Goal: Feedback & Contribution: Leave review/rating

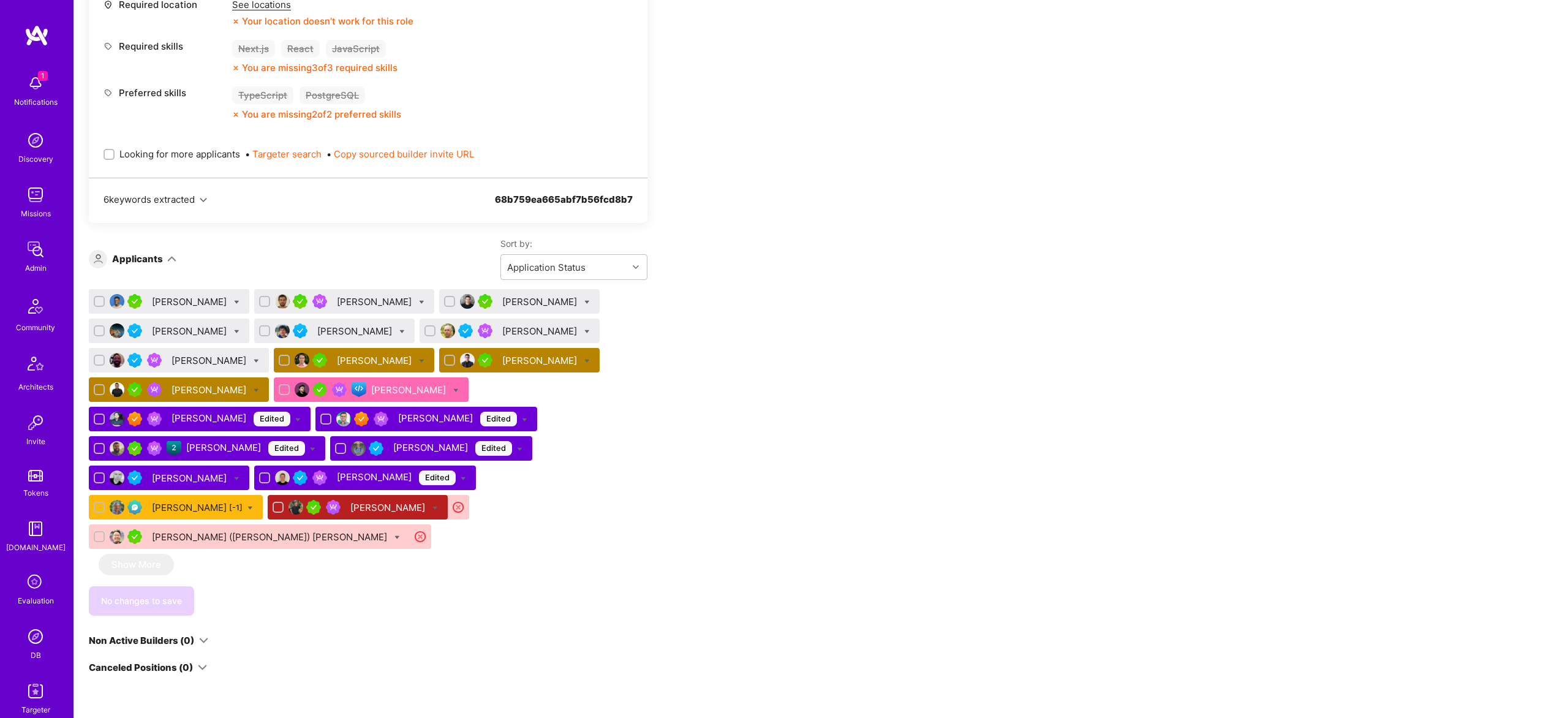
scroll to position [596, 0]
click at [532, 358] on div "[PERSON_NAME]" at bounding box center [541, 360] width 77 height 13
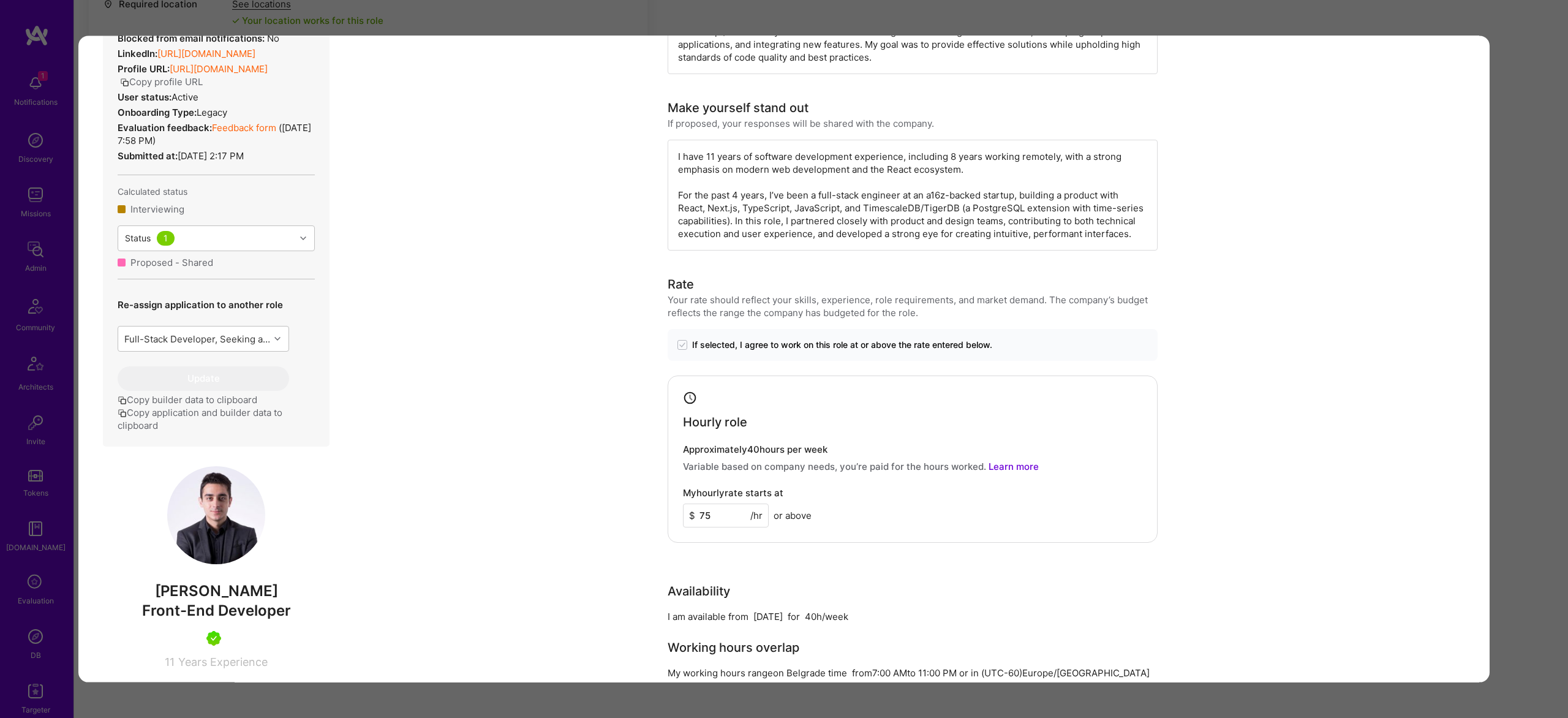
scroll to position [459, 0]
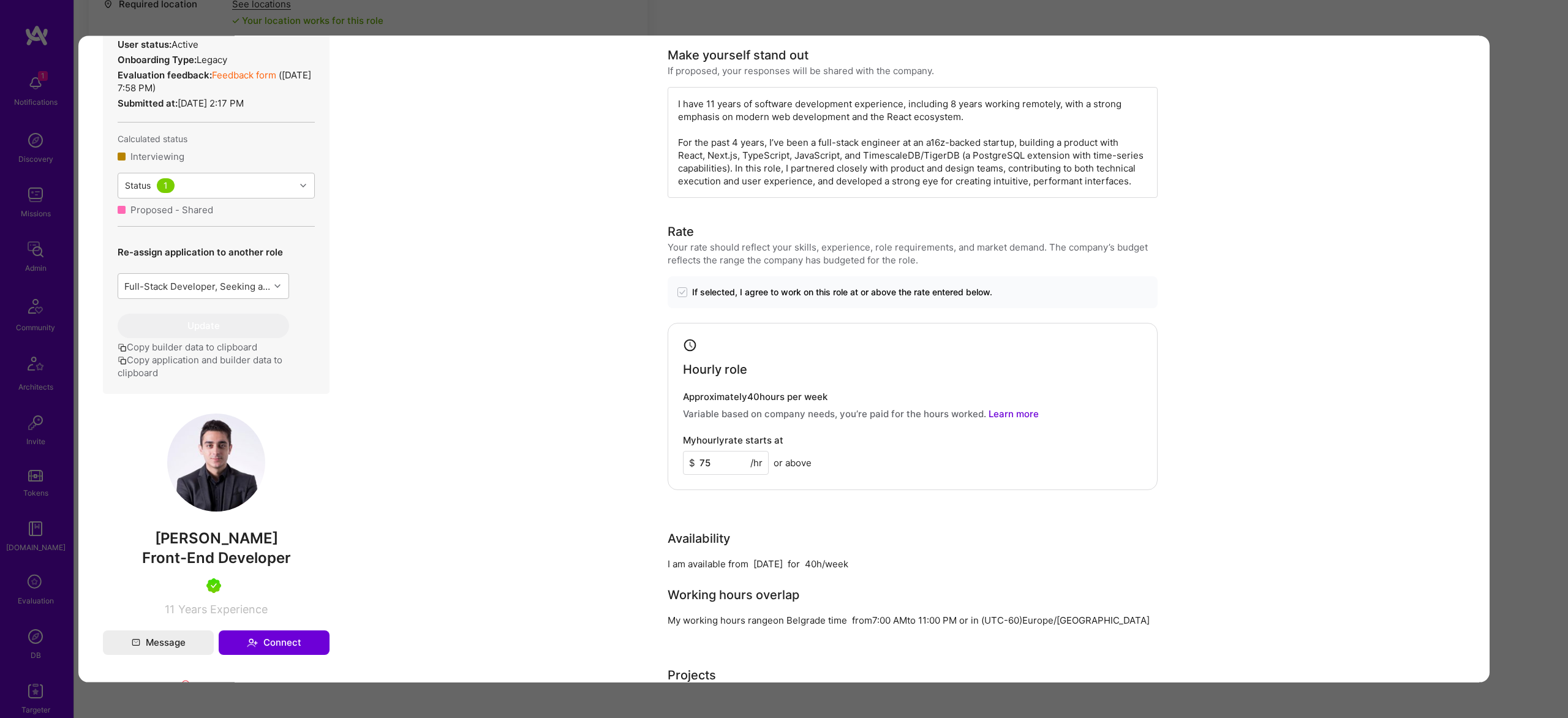
click at [197, 548] on span "[PERSON_NAME]" at bounding box center [216, 539] width 227 height 18
click at [197, 548] on span "Ugljesa Pantic" at bounding box center [216, 539] width 227 height 18
click at [1520, 221] on div "Application 9 of 20 Builder Missing Requirements Rate $ 60 - $ 73 User set $ 75…" at bounding box center [784, 359] width 1568 height 718
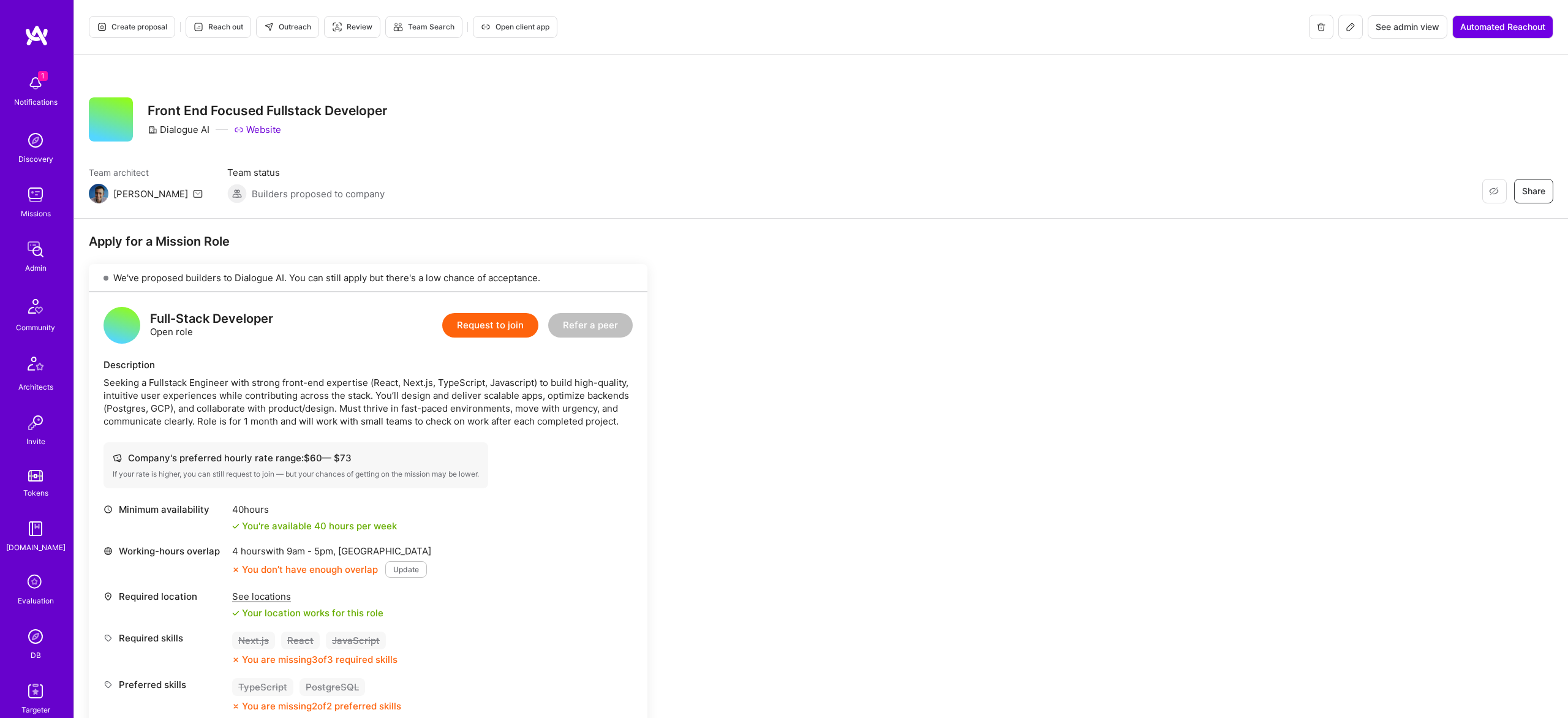
click at [1353, 28] on icon at bounding box center [1350, 27] width 10 height 10
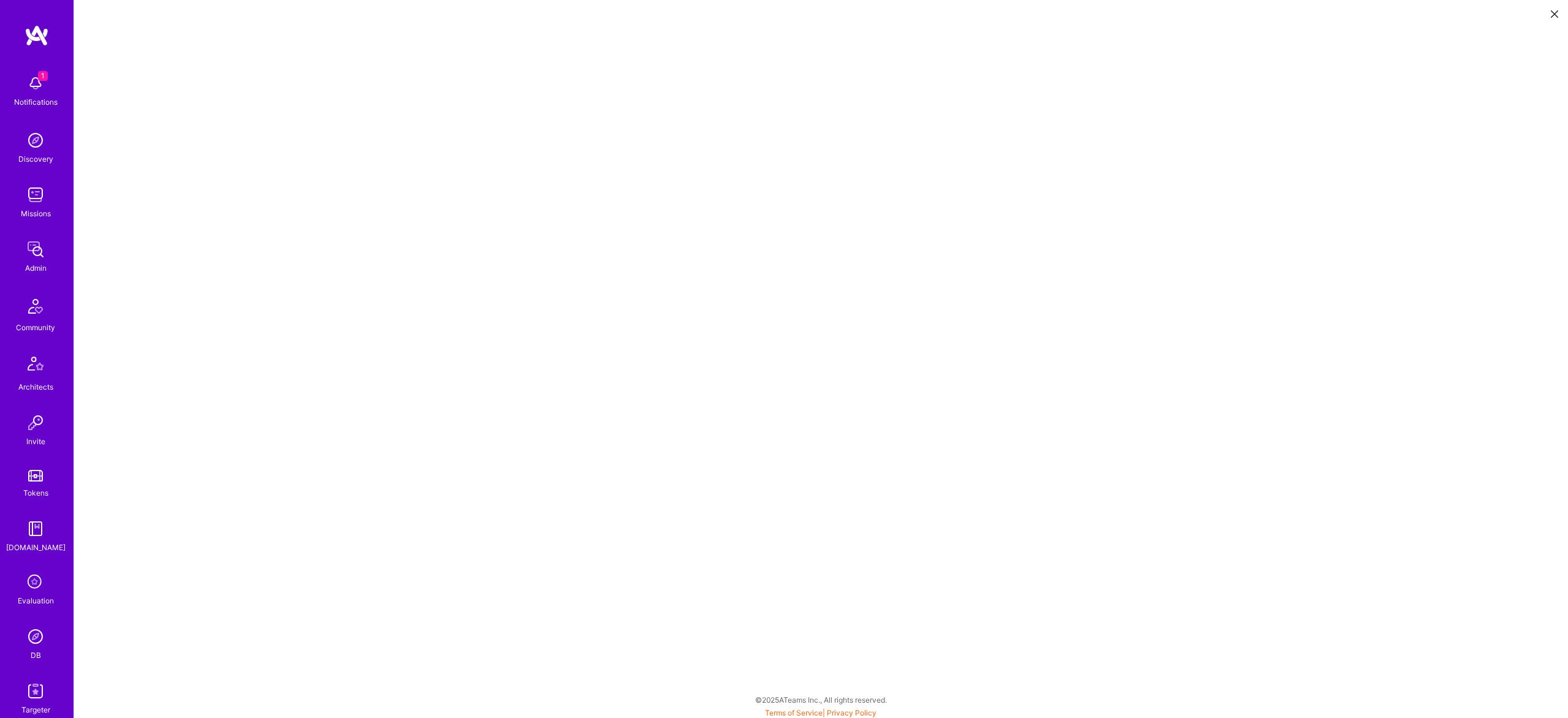
scroll to position [3, 0]
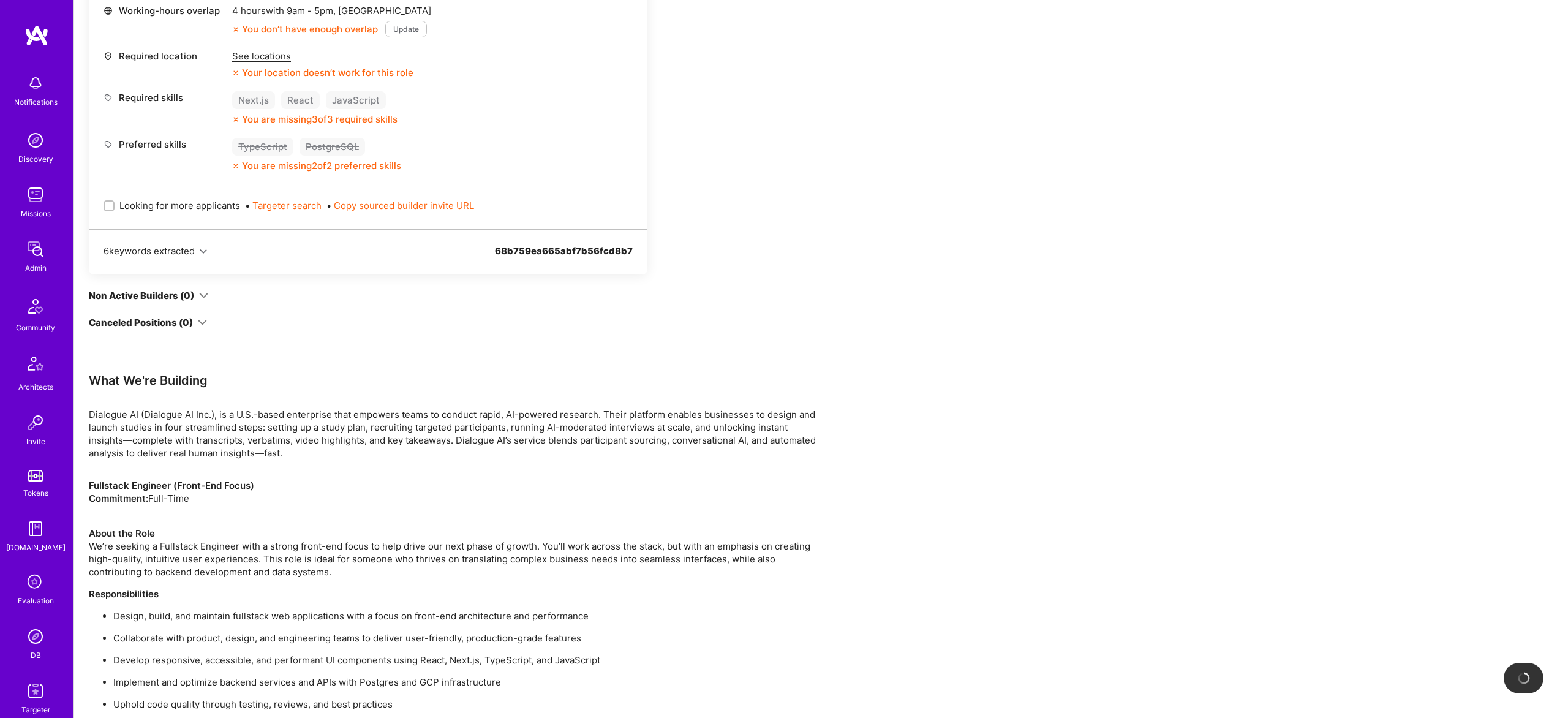
scroll to position [545, 0]
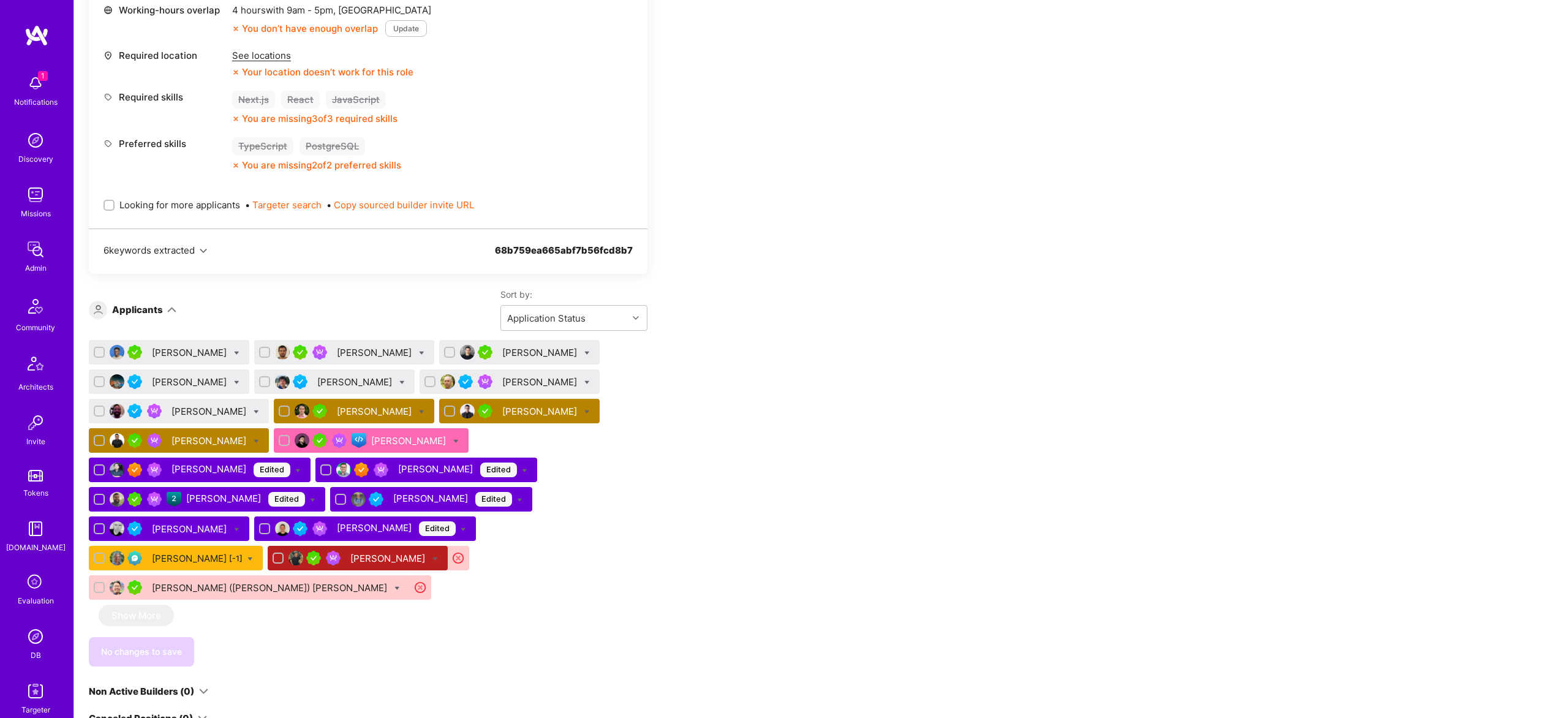
click at [531, 408] on div "[PERSON_NAME]" at bounding box center [541, 411] width 77 height 13
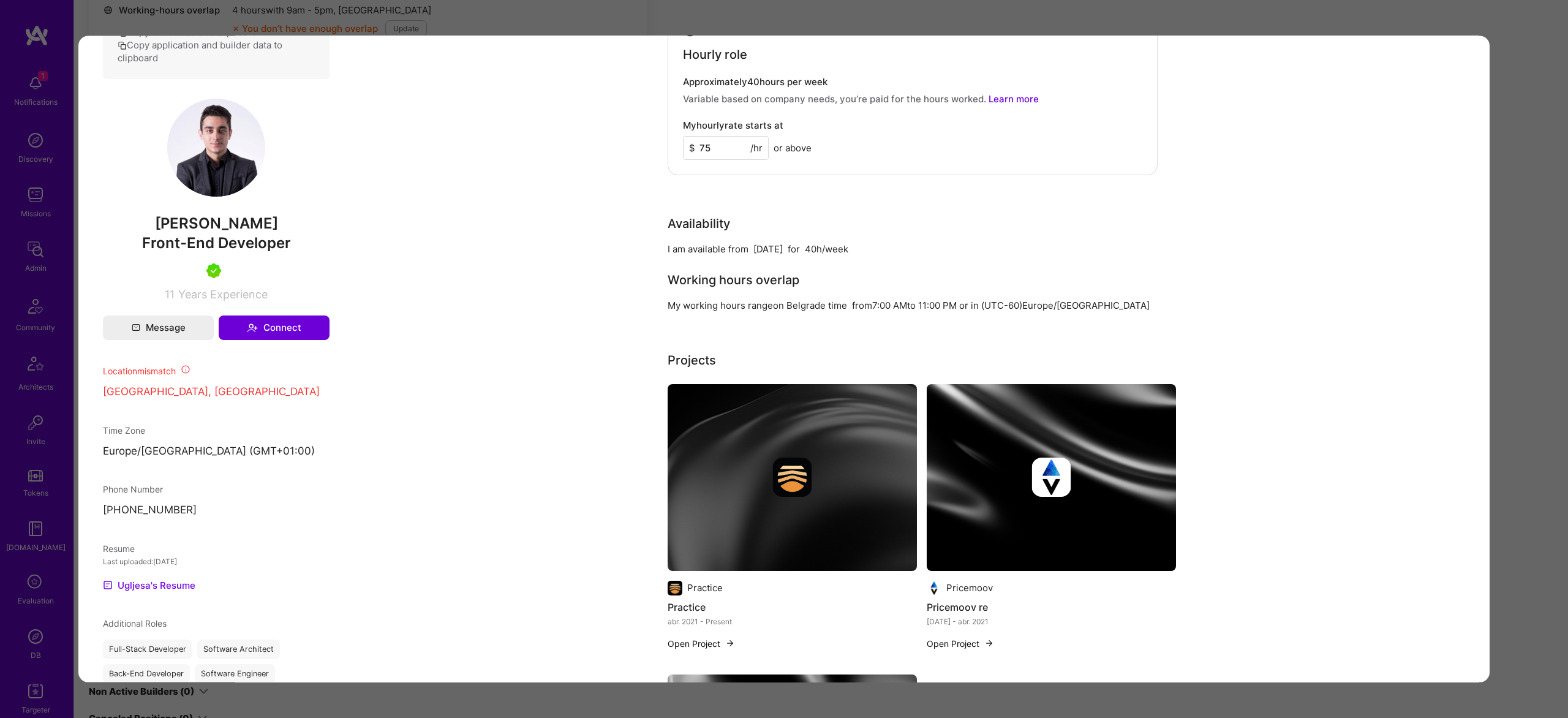
scroll to position [773, 0]
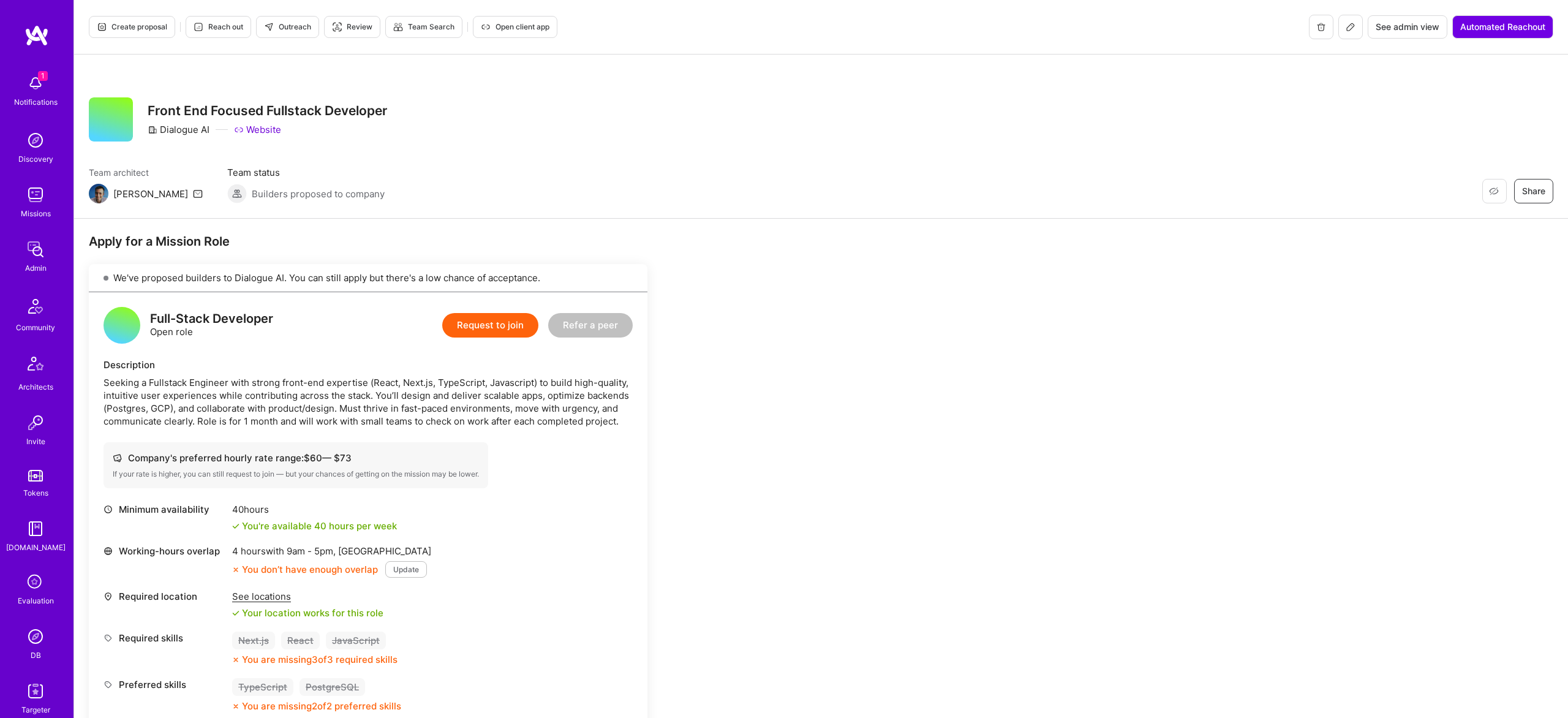
click at [130, 24] on span "Create proposal" at bounding box center [131, 27] width 71 height 11
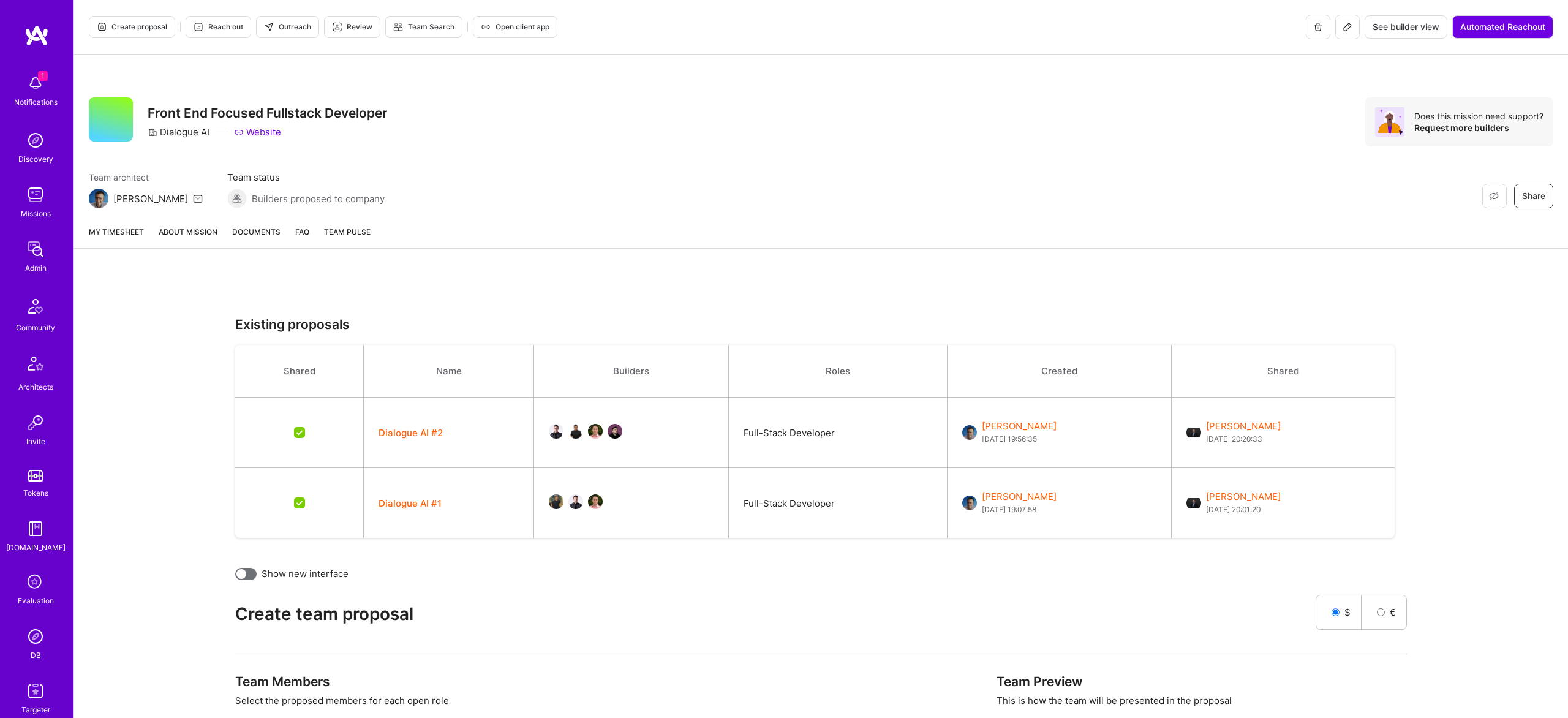
scroll to position [8, 0]
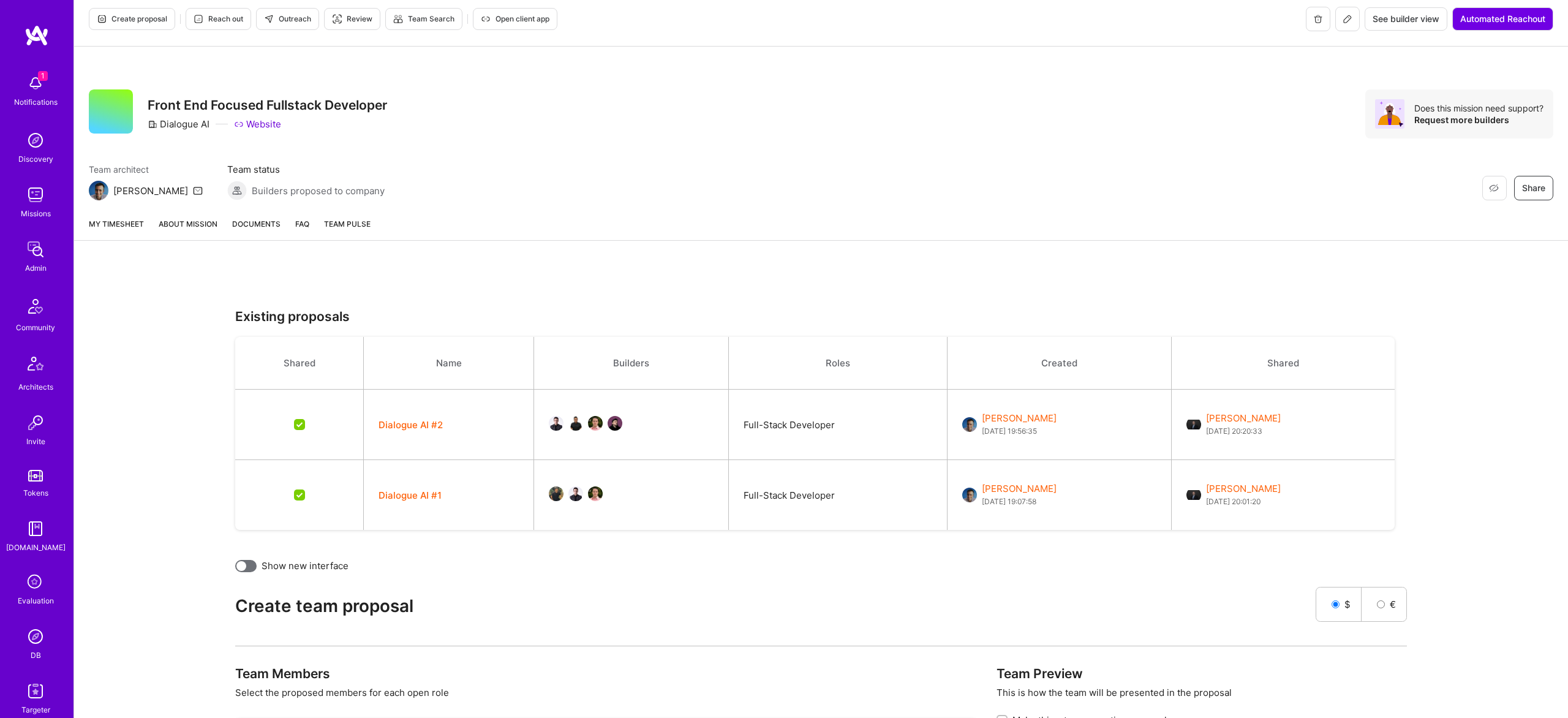
click at [432, 427] on button "Dialogue AI #2" at bounding box center [411, 425] width 64 height 13
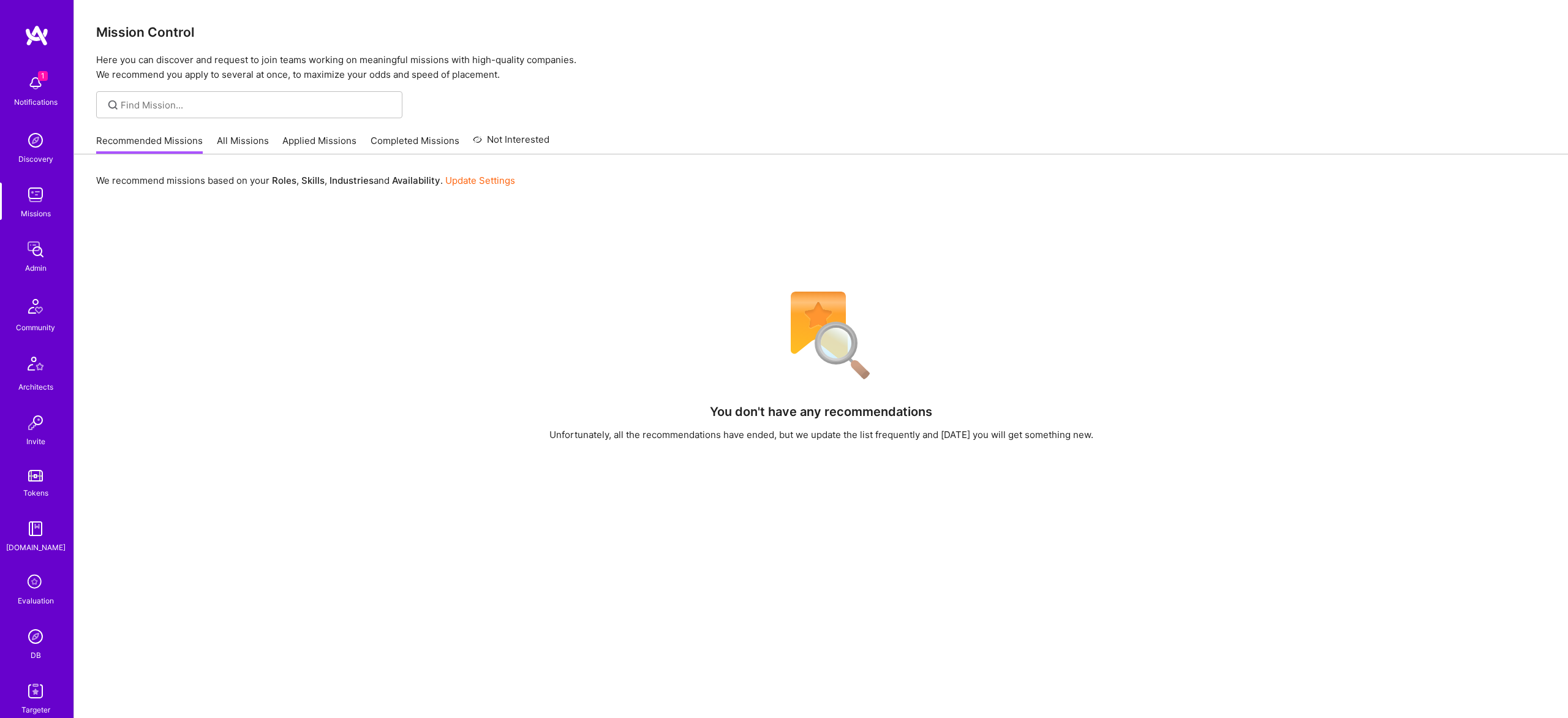
scroll to position [64, 0]
click at [35, 679] on img at bounding box center [35, 682] width 24 height 24
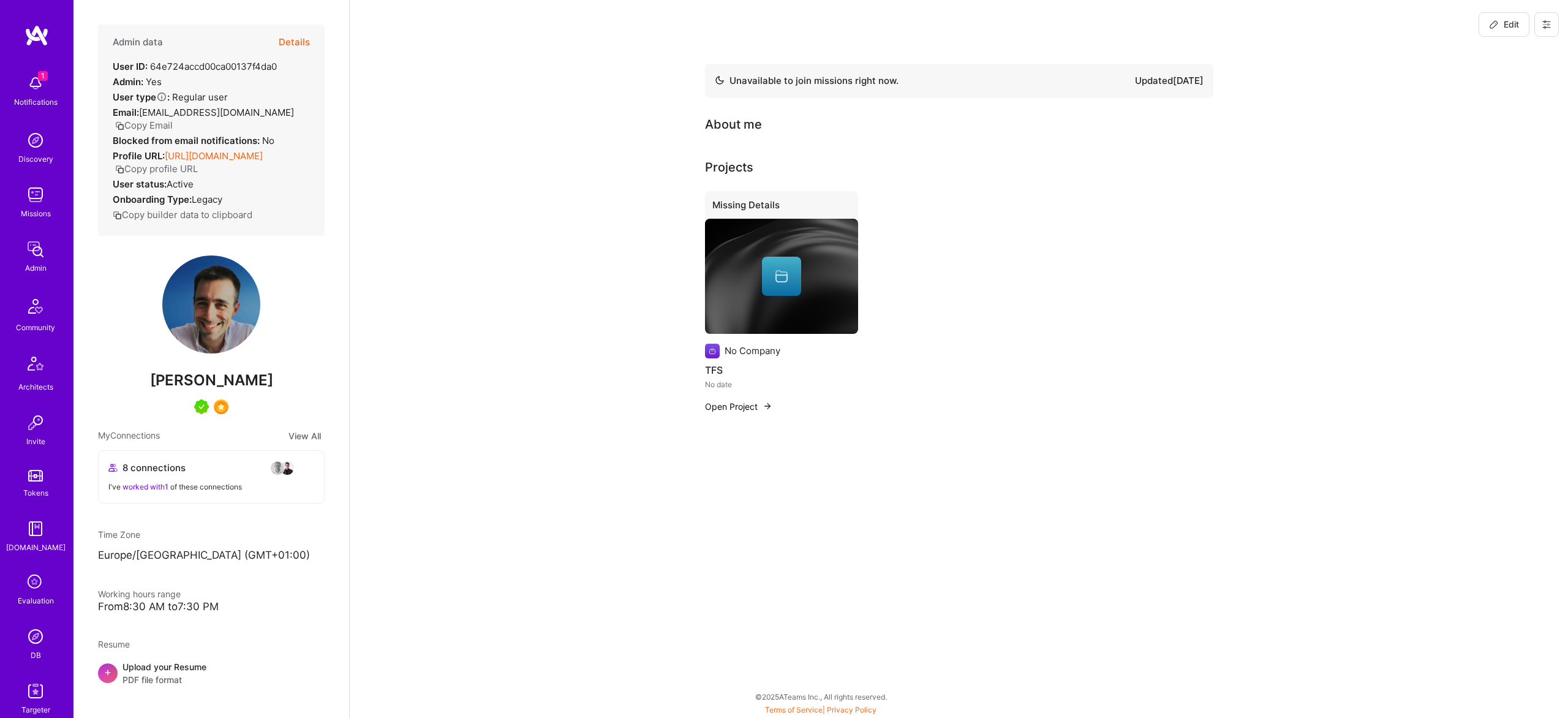
click at [1542, 21] on icon at bounding box center [1546, 24] width 10 height 10
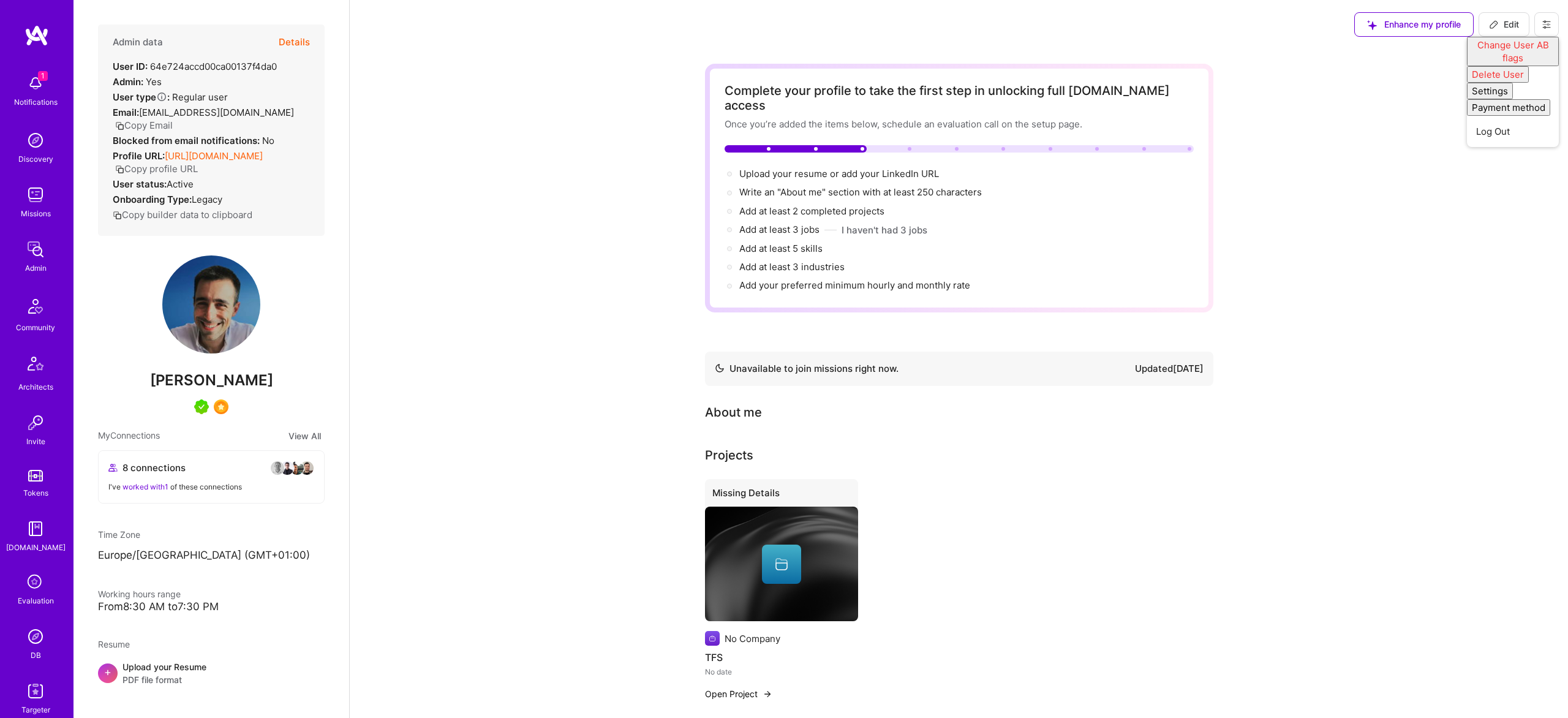
click at [1506, 20] on span "Edit" at bounding box center [1504, 24] width 30 height 13
select select "US"
select select "Not Available"
select select "1 Month"
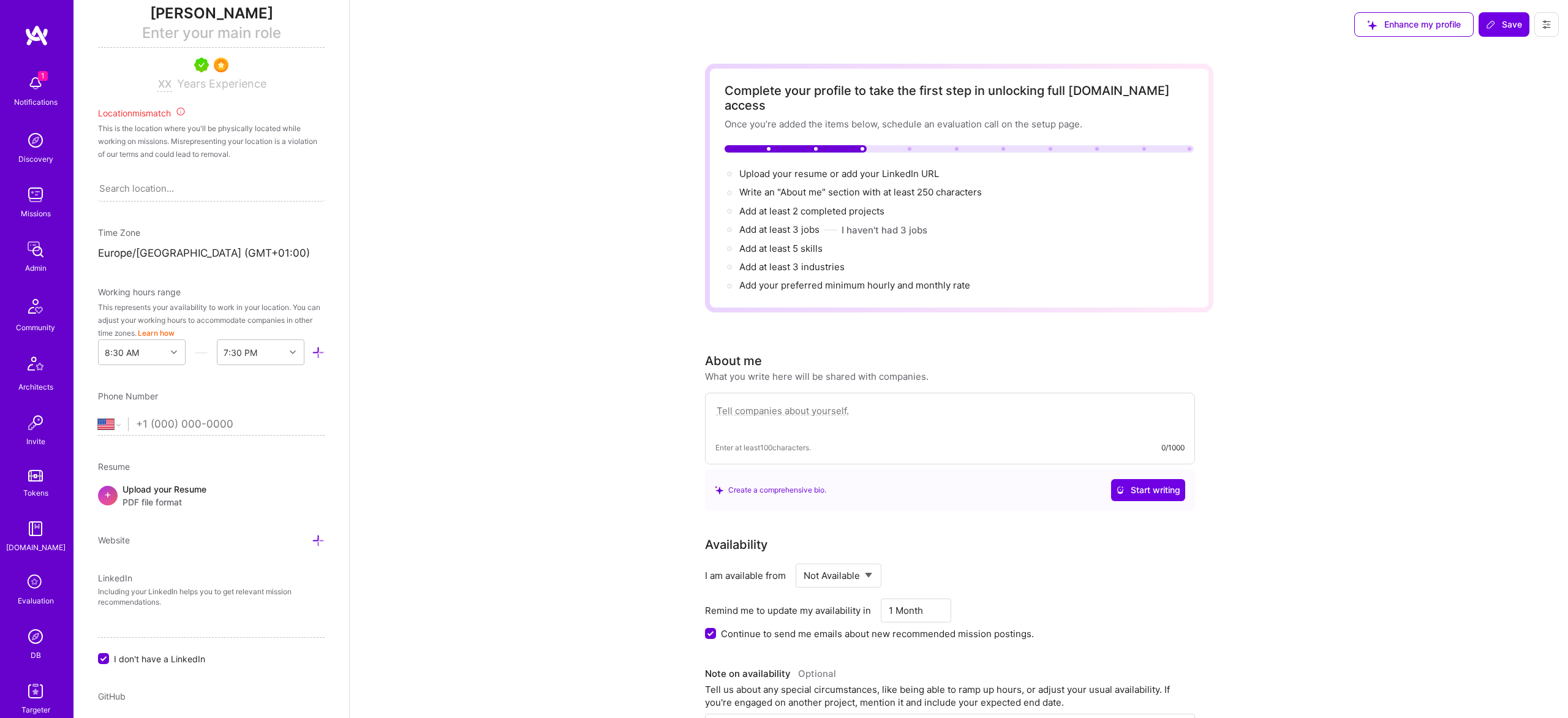
scroll to position [397, 0]
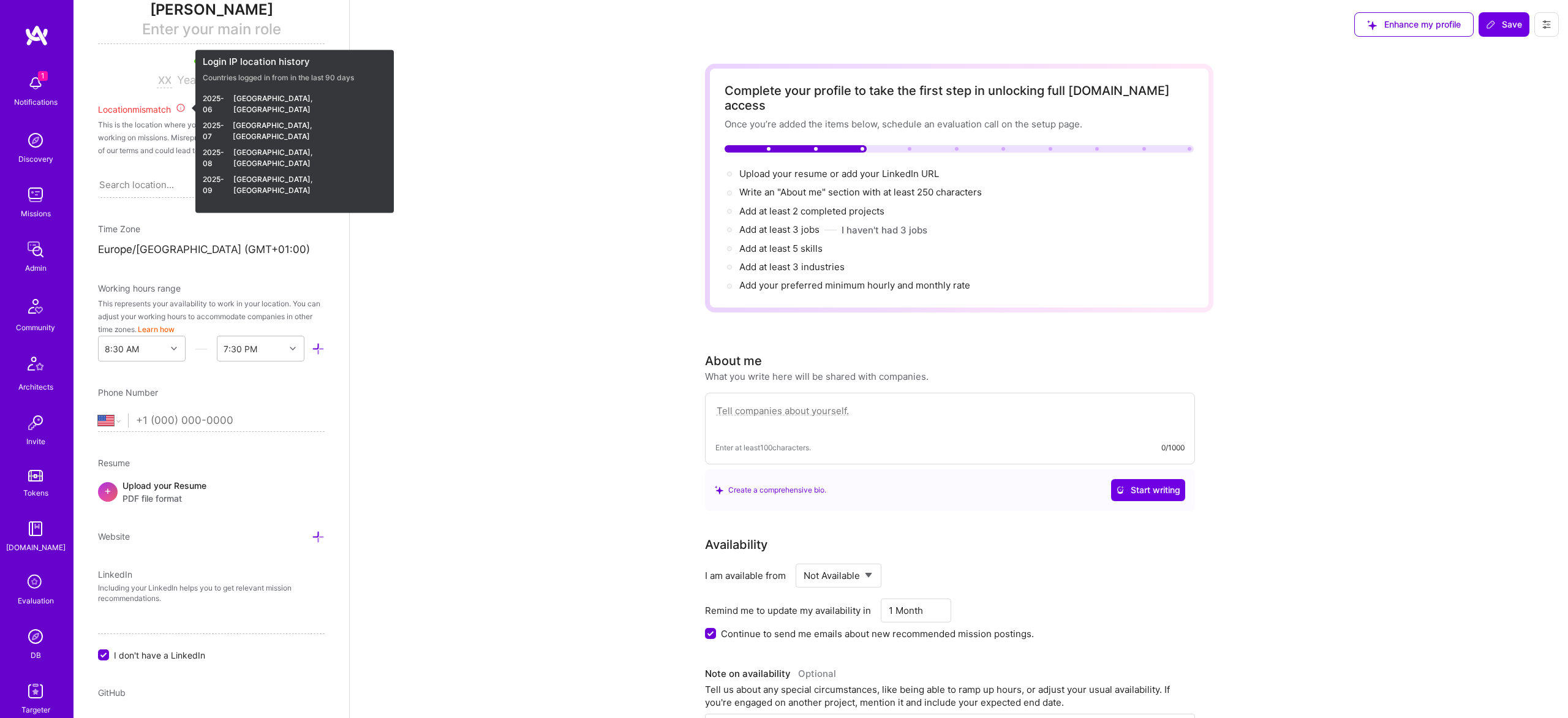
click at [184, 108] on icon at bounding box center [180, 108] width 10 height 10
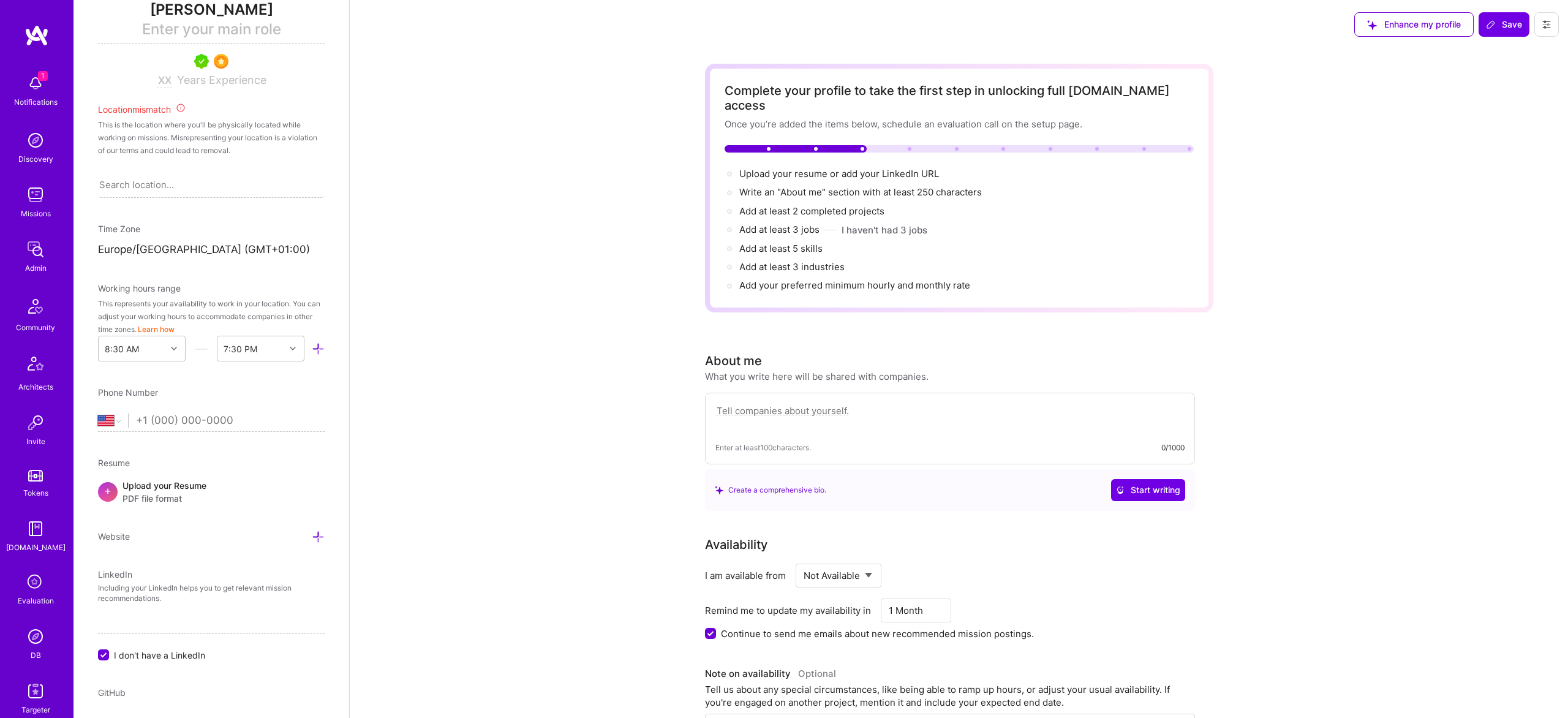
scroll to position [572, 0]
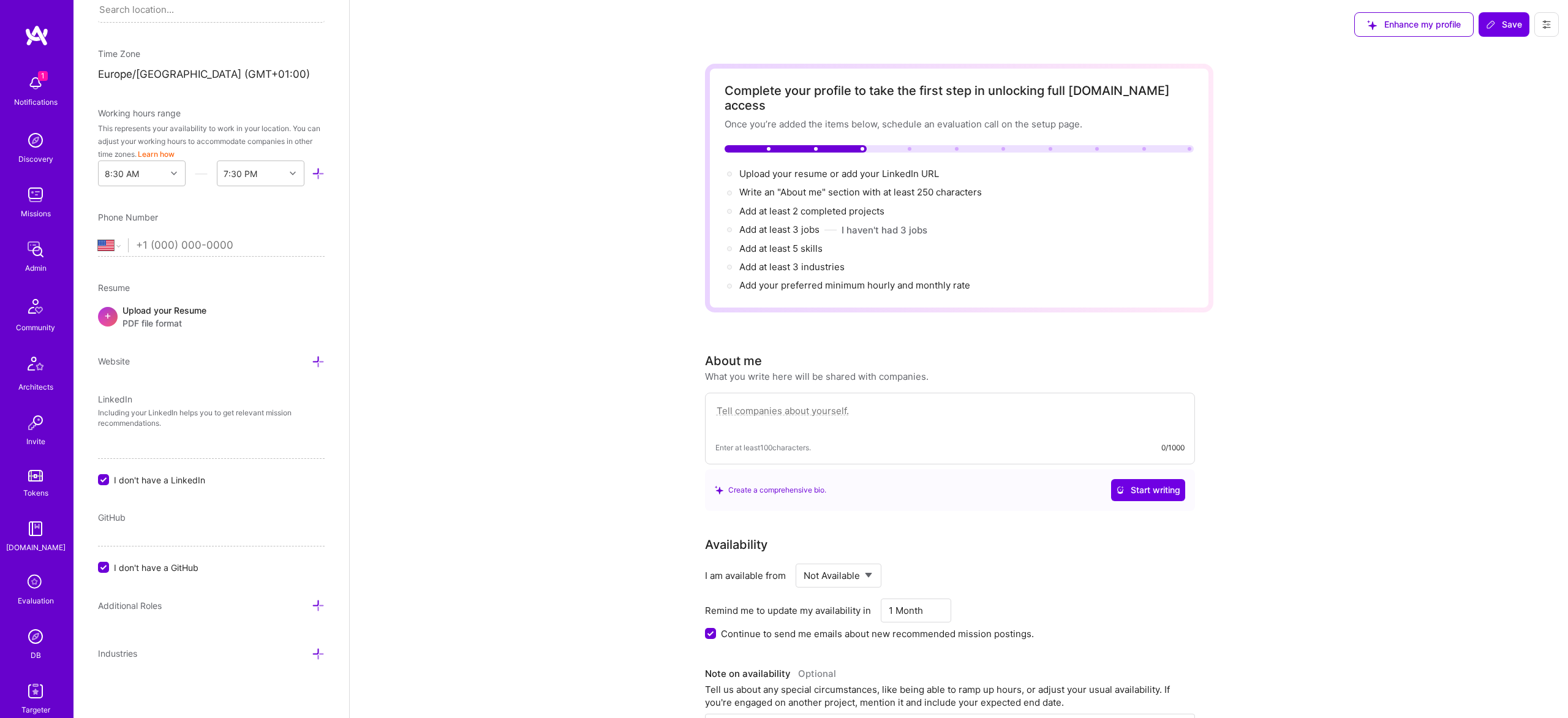
click at [1548, 17] on button at bounding box center [1546, 24] width 24 height 24
click at [1477, 120] on button "Settings" at bounding box center [1502, 115] width 113 height 31
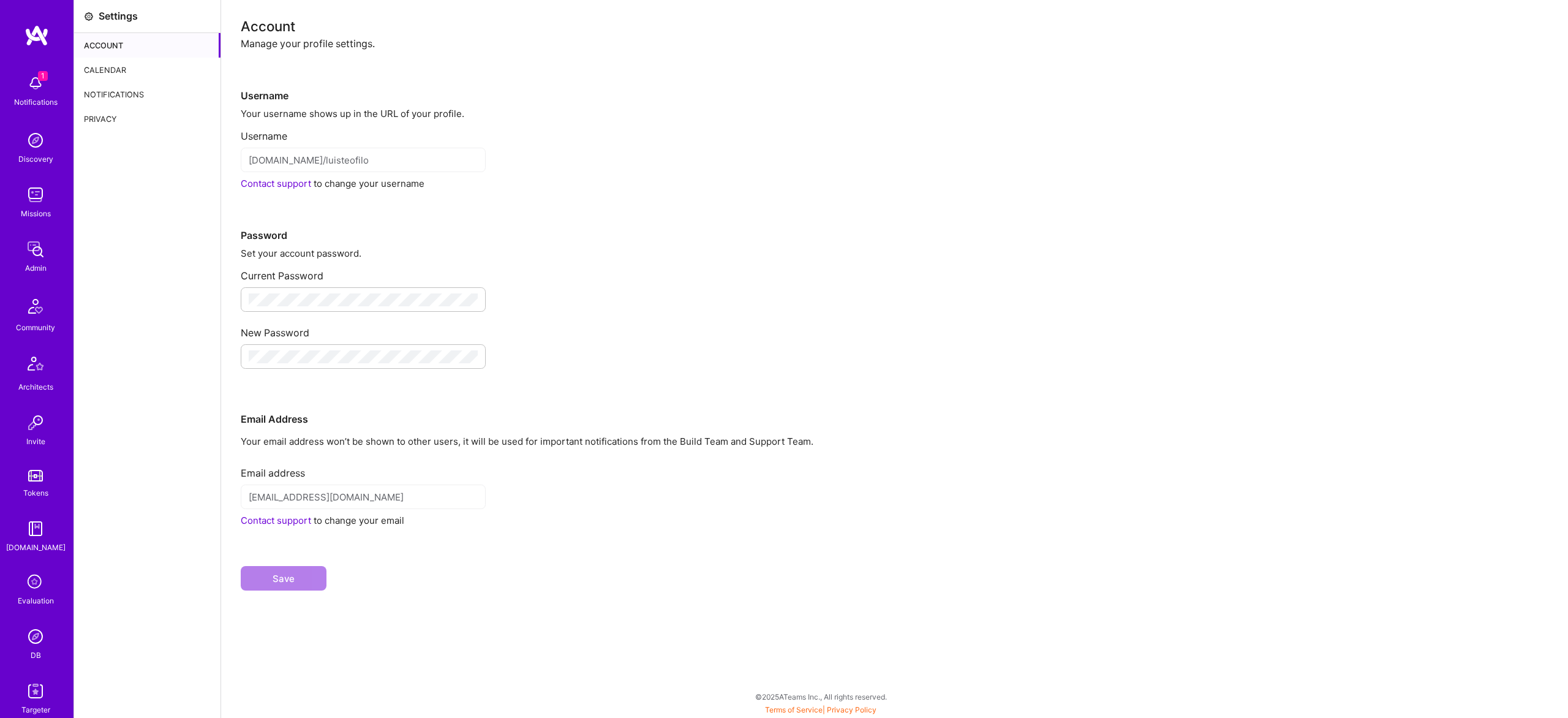
click at [120, 110] on div "Privacy" at bounding box center [147, 118] width 146 height 24
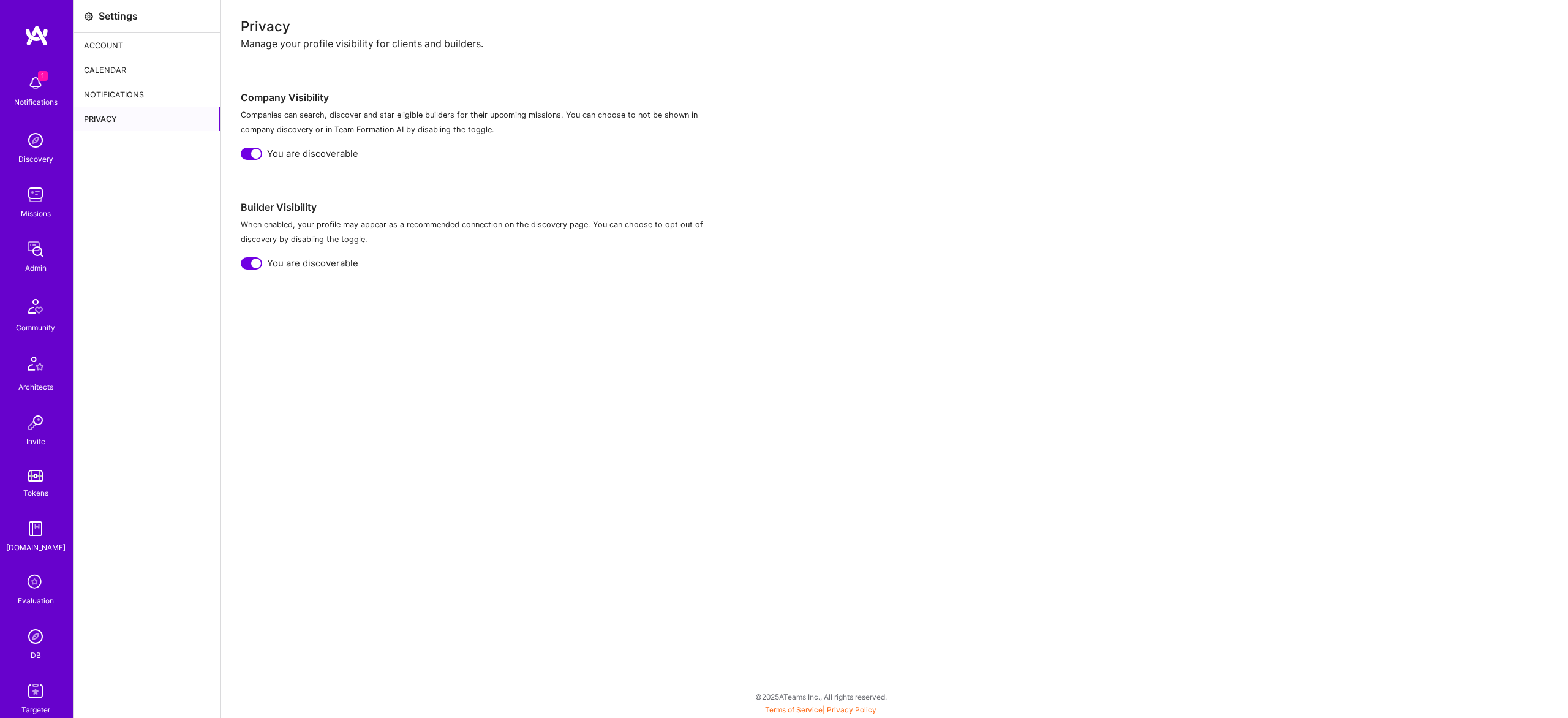
click at [123, 94] on div "Notifications" at bounding box center [147, 94] width 146 height 24
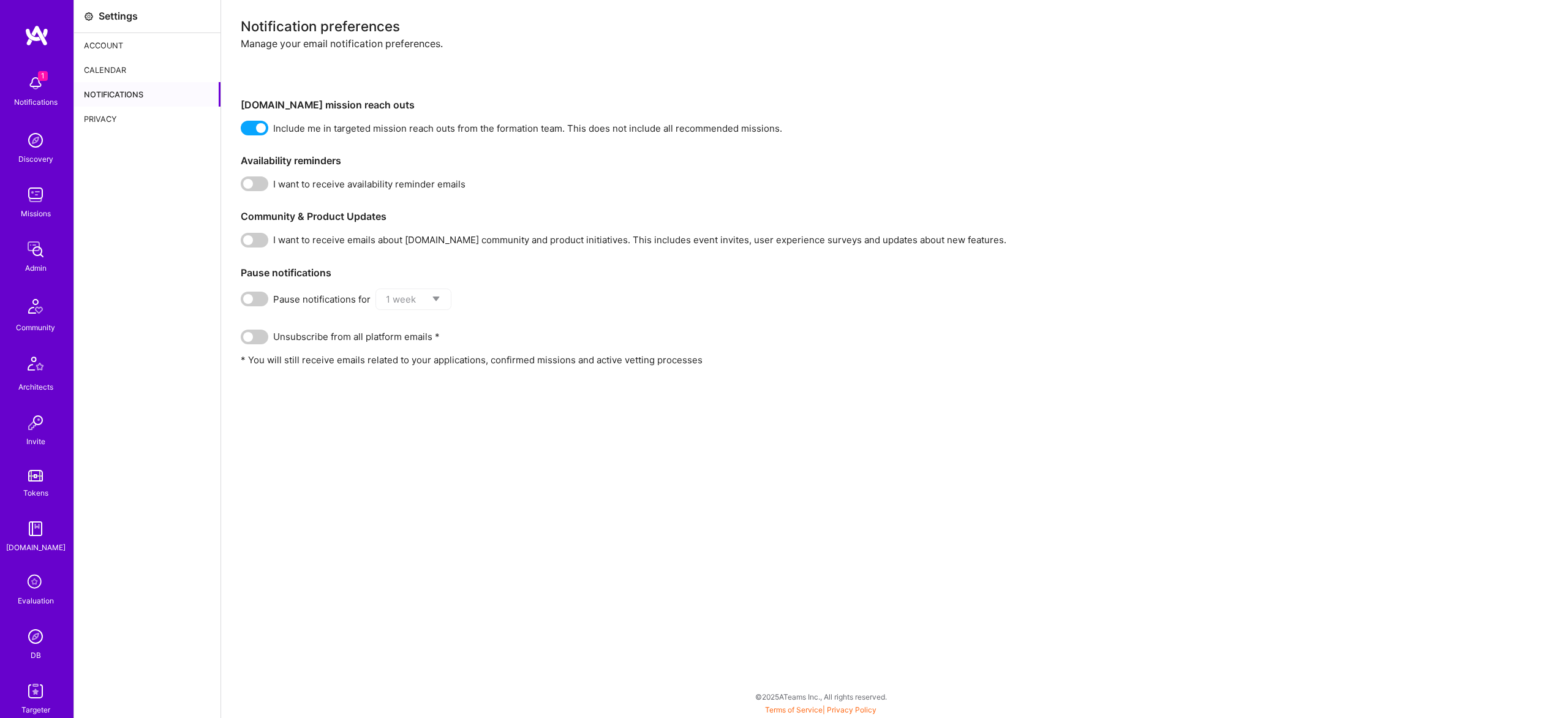
click at [125, 64] on div "Calendar" at bounding box center [147, 69] width 146 height 24
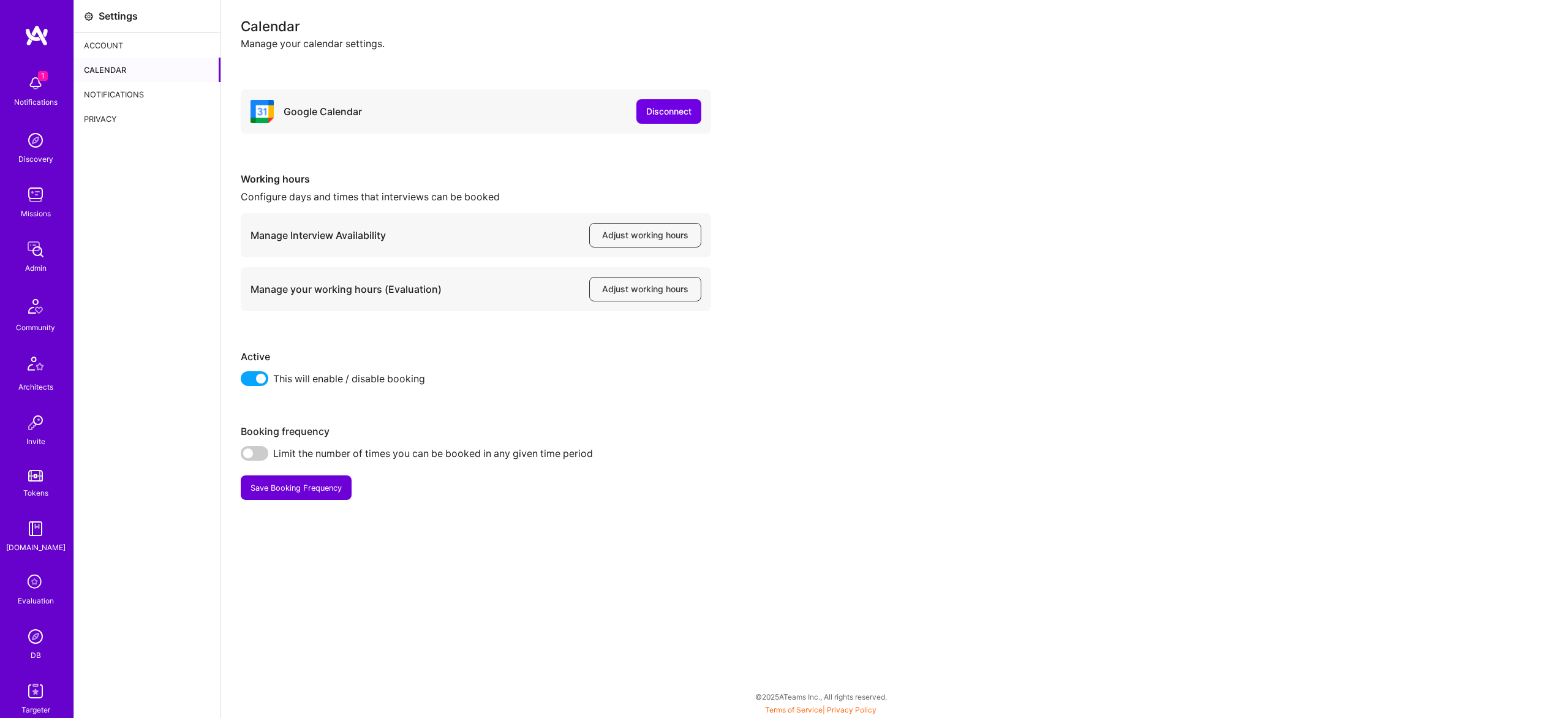
click at [122, 99] on div "Notifications" at bounding box center [147, 94] width 146 height 24
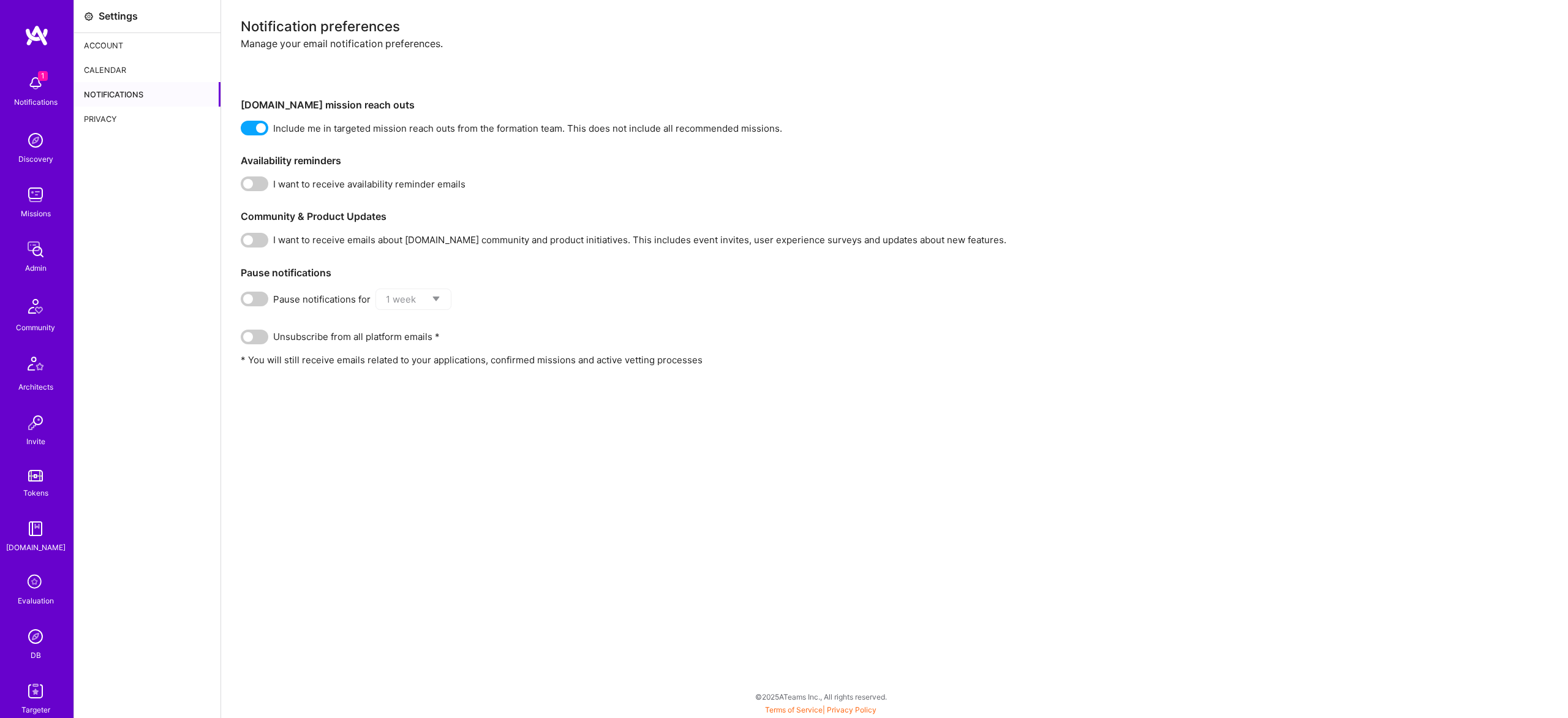
click at [128, 75] on div "Calendar" at bounding box center [147, 69] width 146 height 24
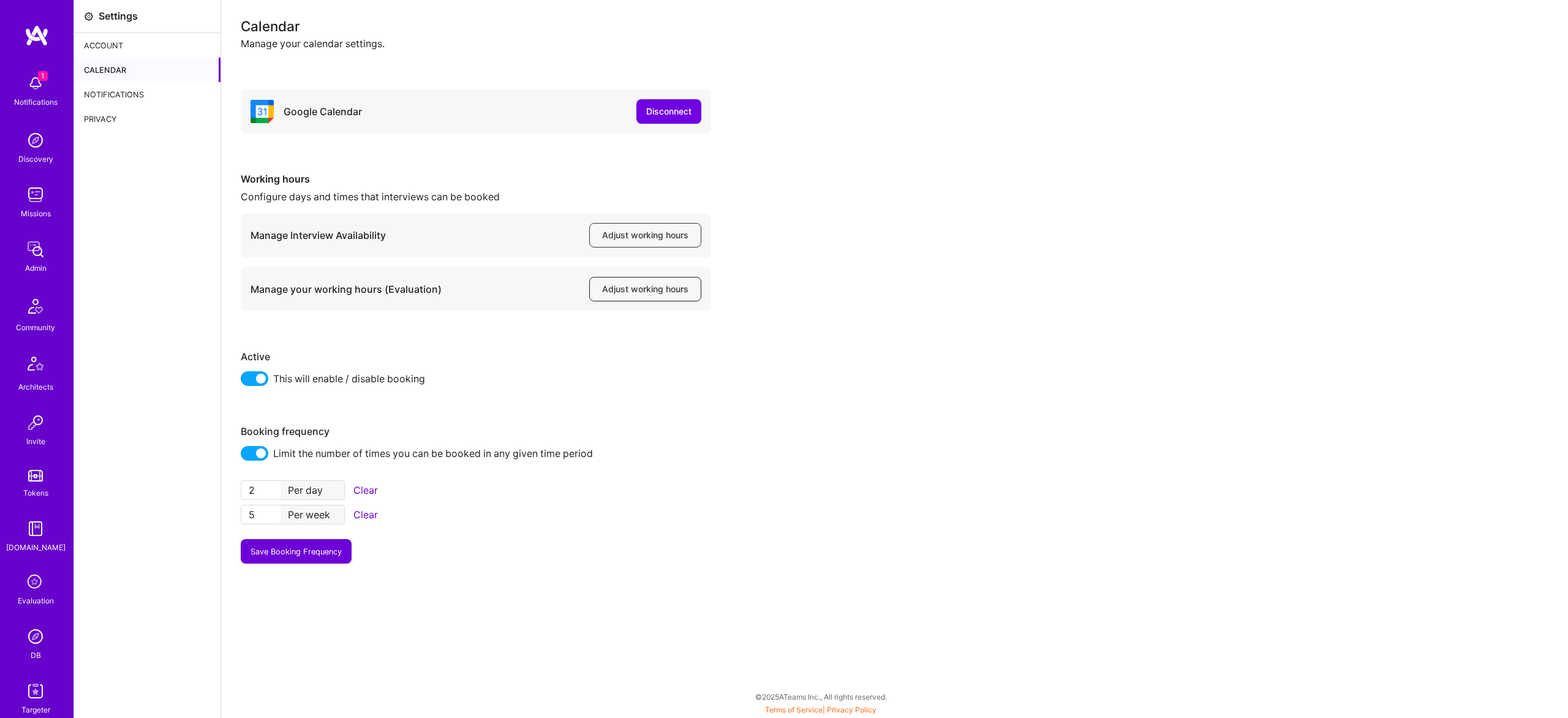
click at [648, 290] on span "Adjust working hours" at bounding box center [645, 290] width 86 height 13
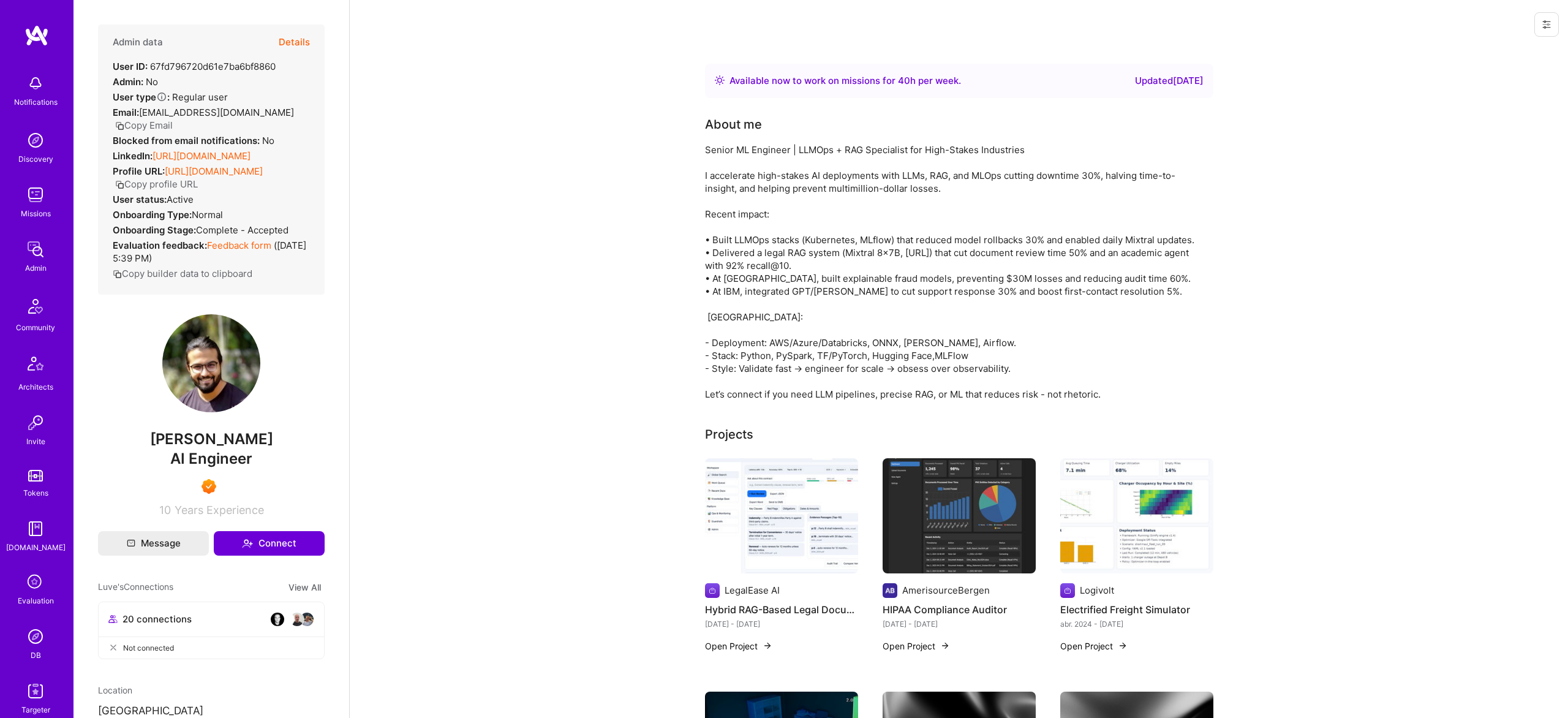
click at [281, 42] on button "Details" at bounding box center [294, 42] width 31 height 36
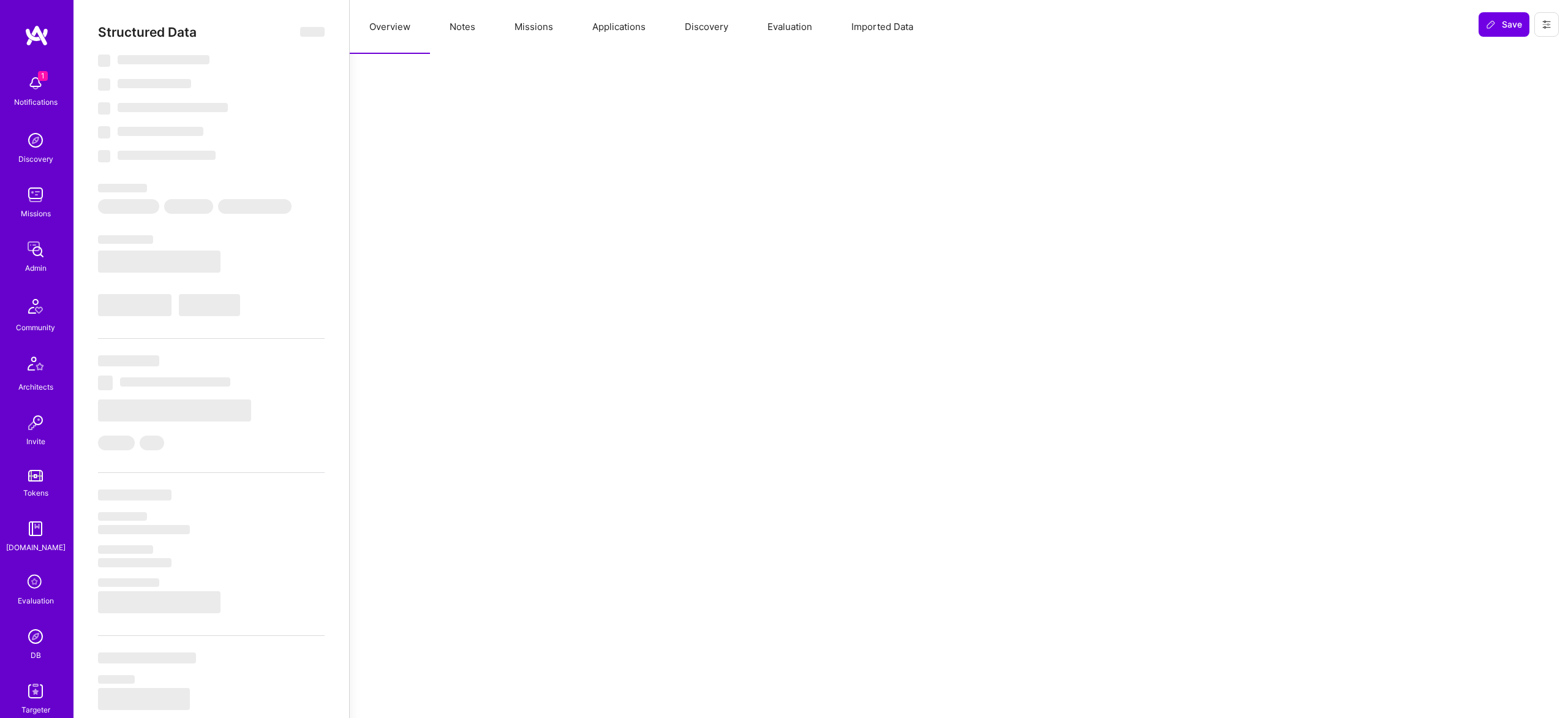
click at [767, 18] on button "Evaluation" at bounding box center [790, 27] width 84 height 54
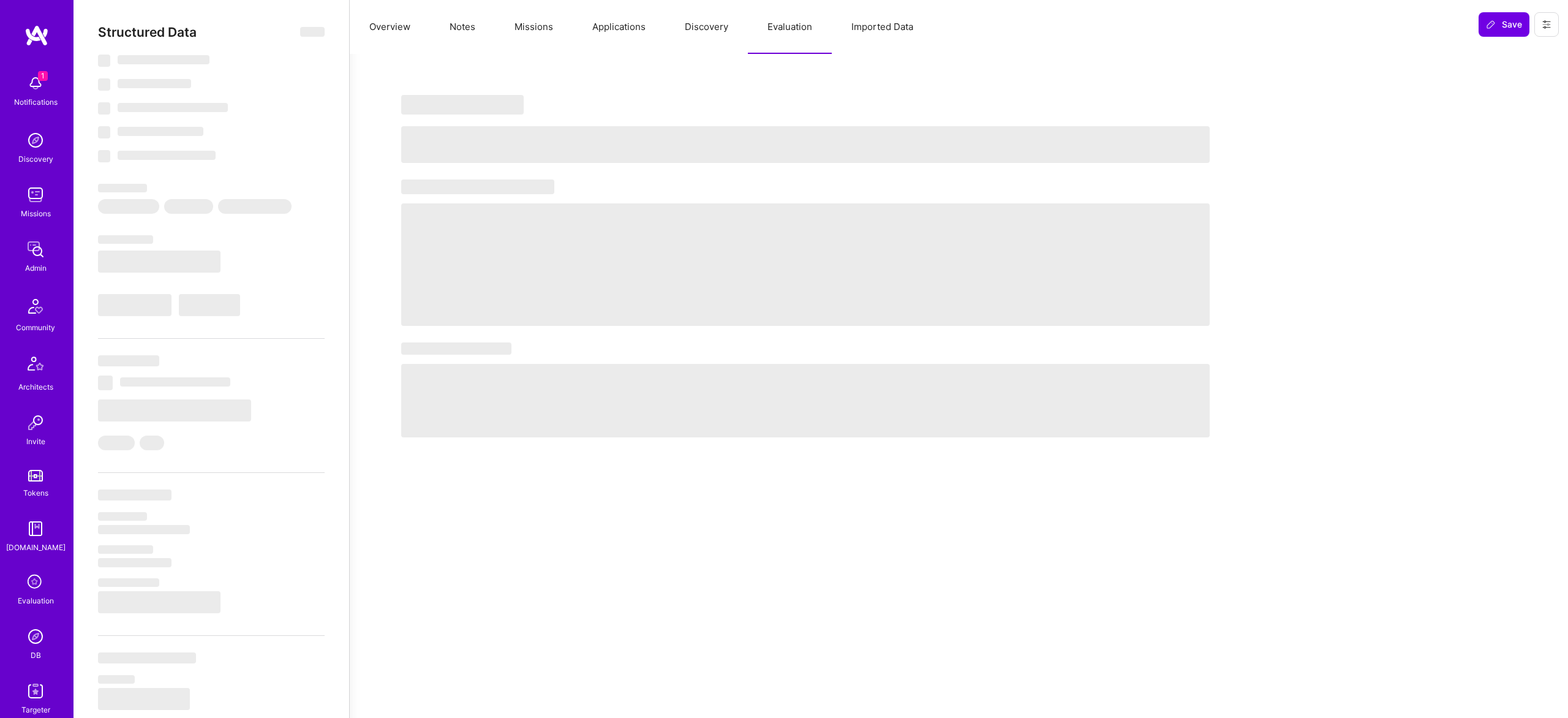
select select "Right Now"
select select "7"
select select "6"
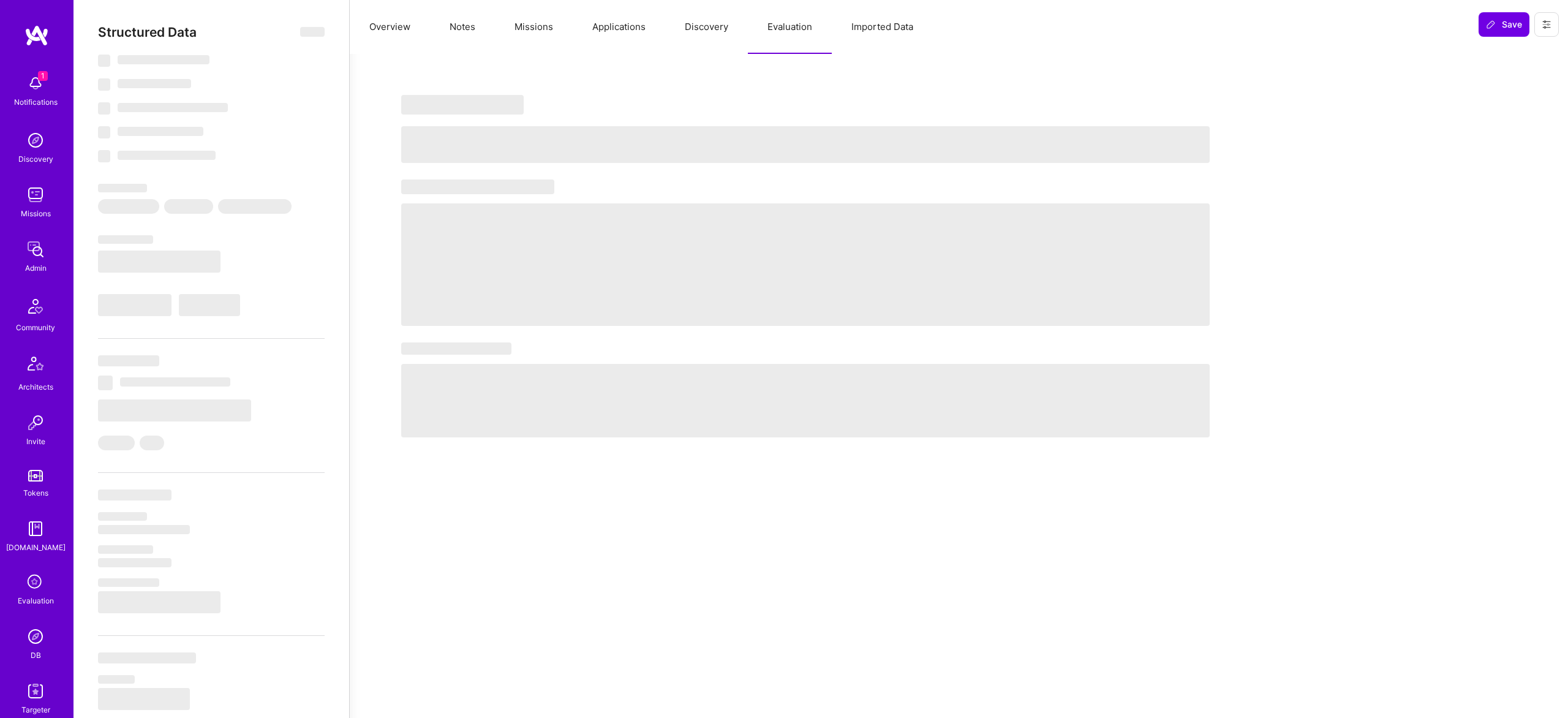
select select "IN"
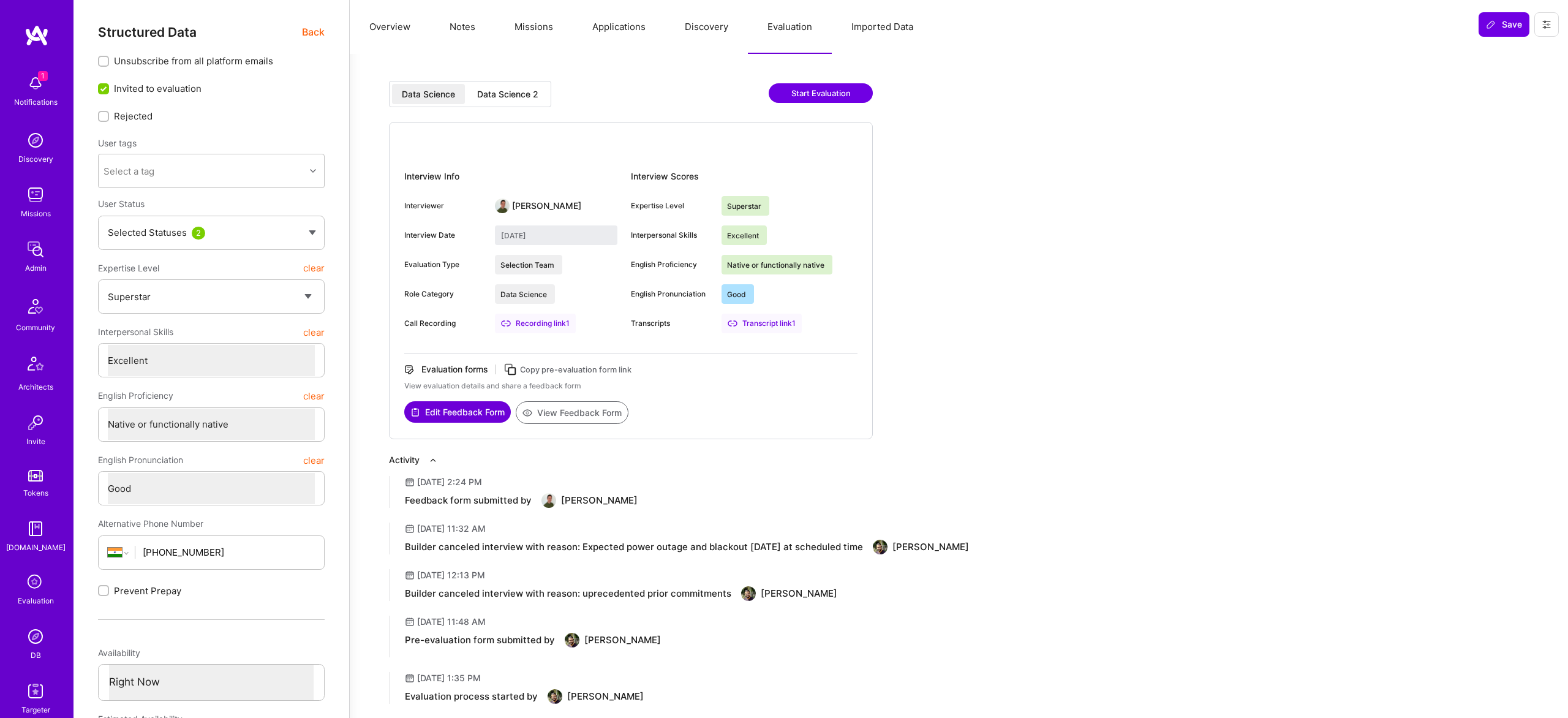
drag, startPoint x: 495, startPoint y: 118, endPoint x: 501, endPoint y: 105, distance: 14.3
click at [498, 109] on div "Data Science Data Science 2 Start Evaluation" at bounding box center [631, 101] width 484 height 41
click at [505, 97] on div "Data Science 2" at bounding box center [508, 94] width 62 height 13
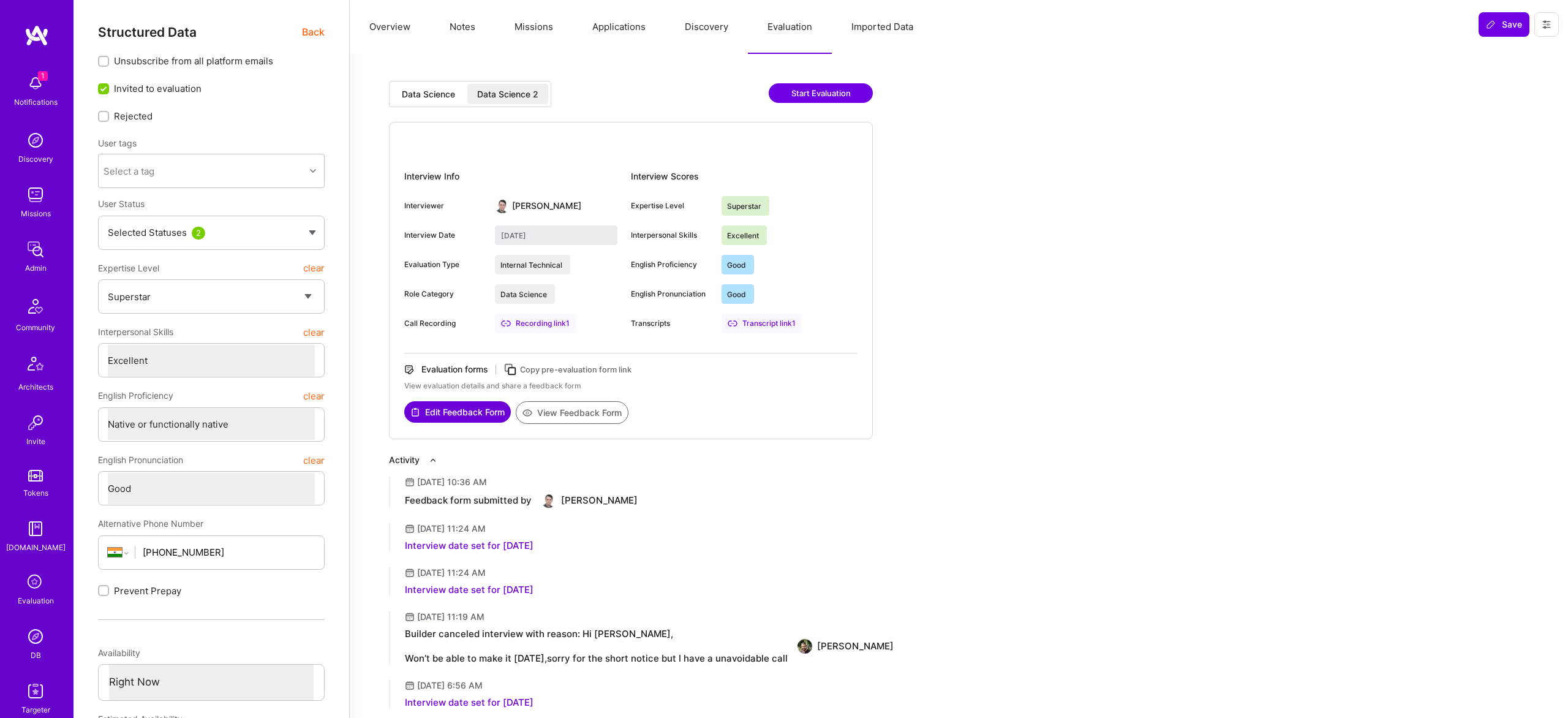
click at [416, 85] on div "Data Science" at bounding box center [428, 94] width 73 height 20
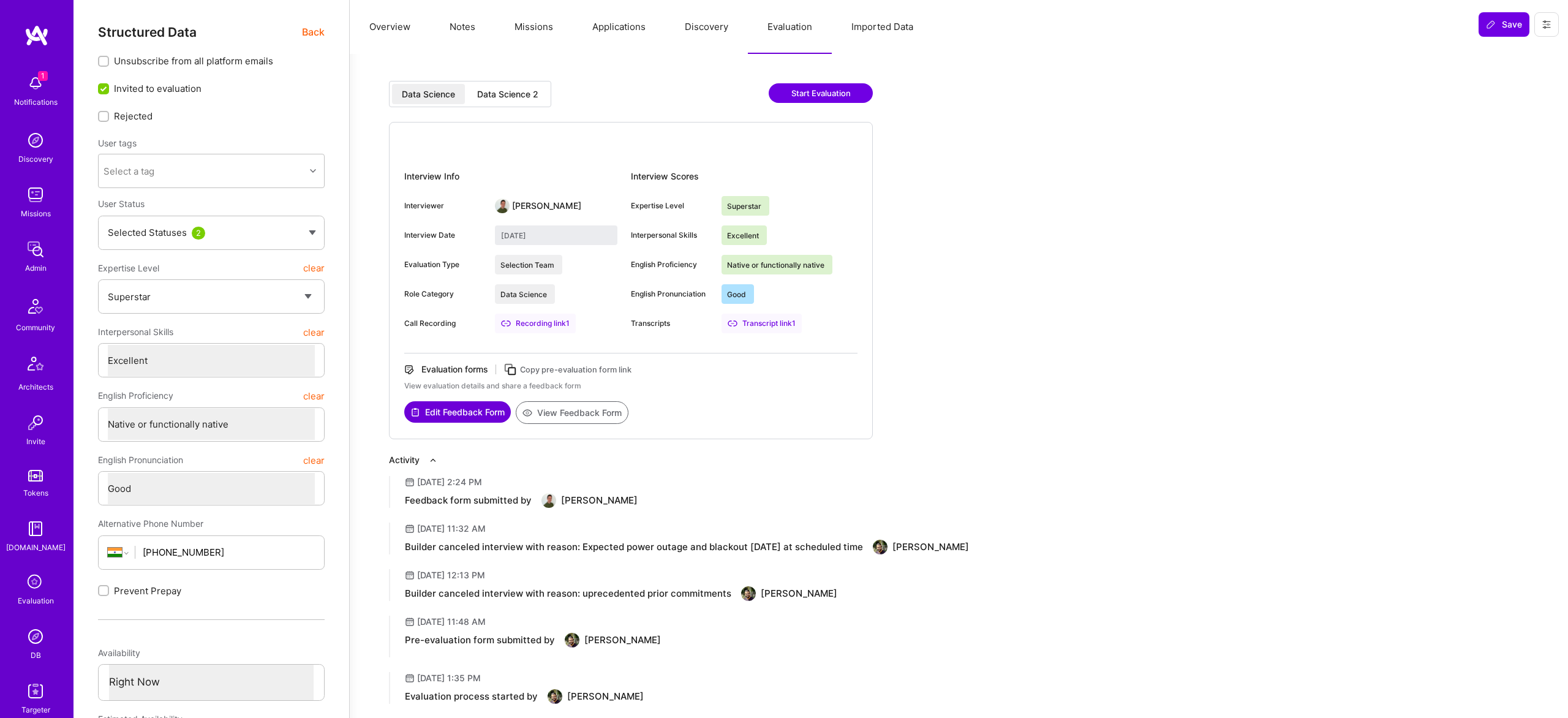
click at [511, 87] on div "Data Science 2" at bounding box center [508, 94] width 81 height 20
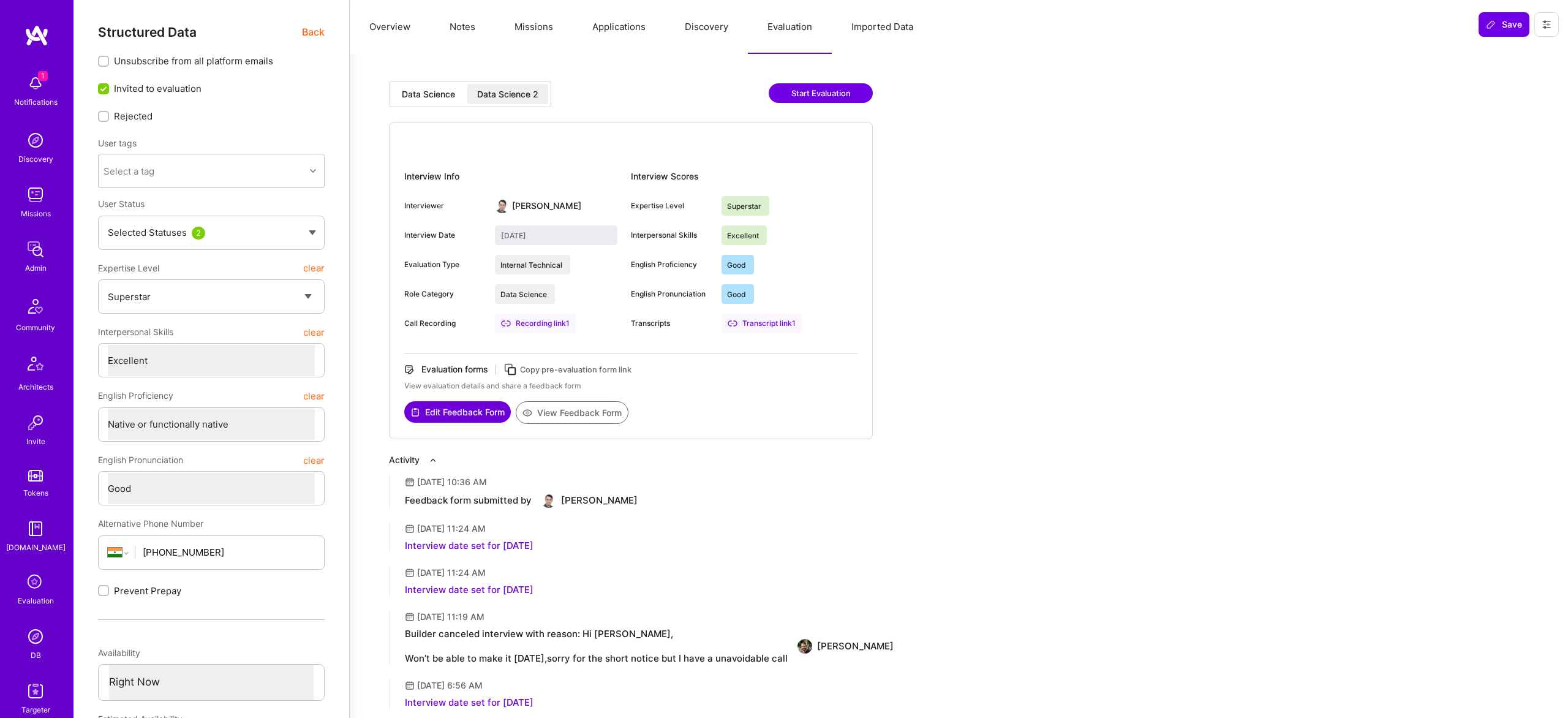
click at [408, 101] on div "Data Science" at bounding box center [428, 94] width 73 height 20
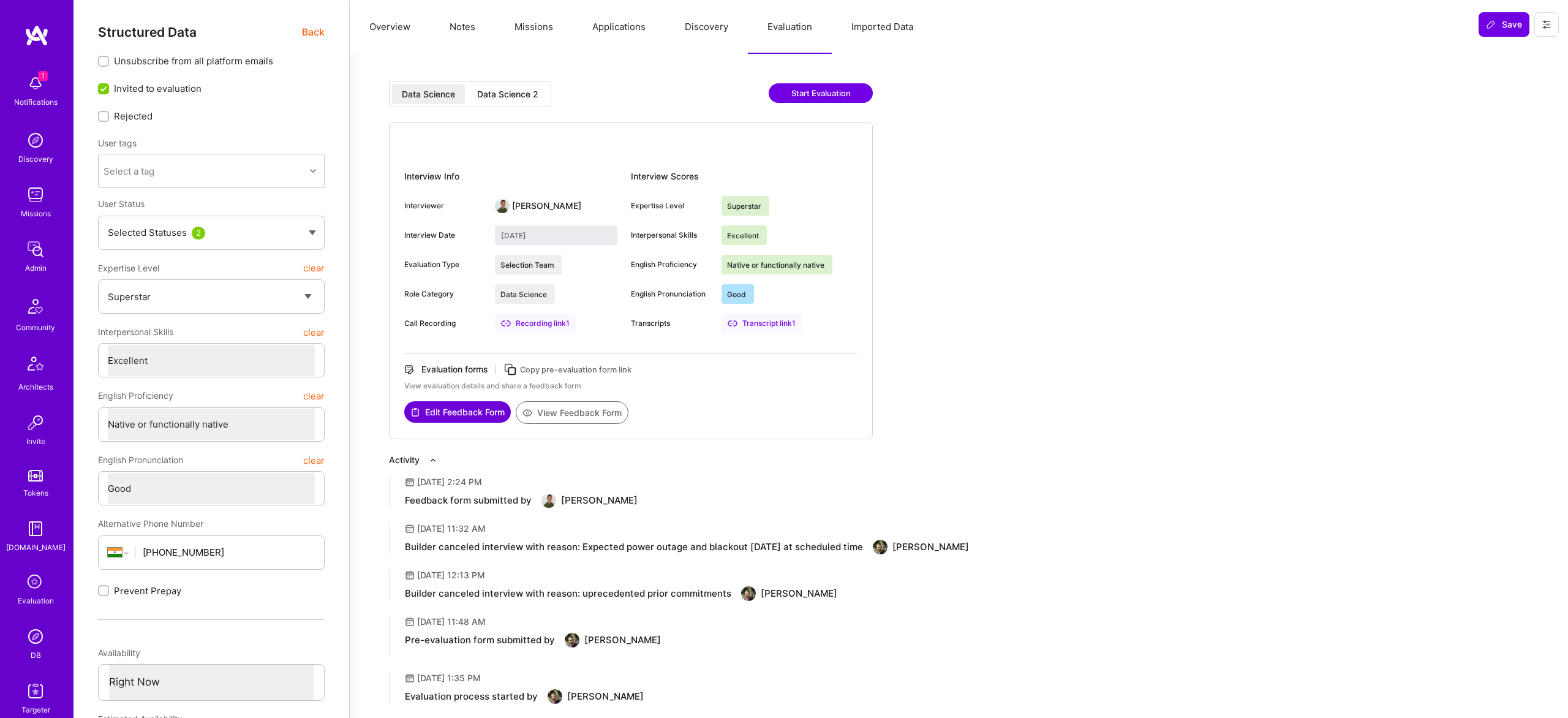
click at [527, 102] on div "Data Science 2" at bounding box center [508, 94] width 81 height 20
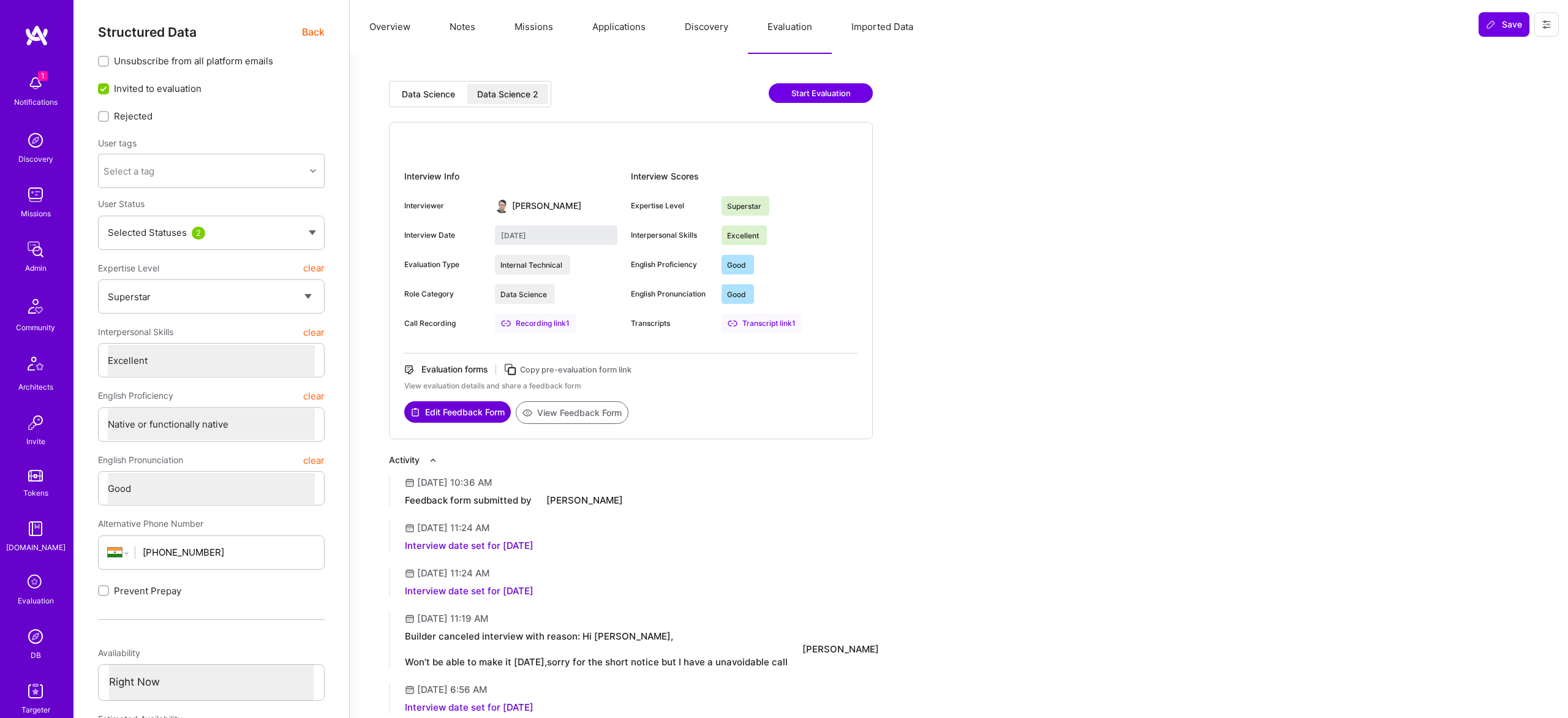
type input "September 2, 2025"
click at [776, 324] on div "Transcript link 1" at bounding box center [762, 323] width 80 height 20
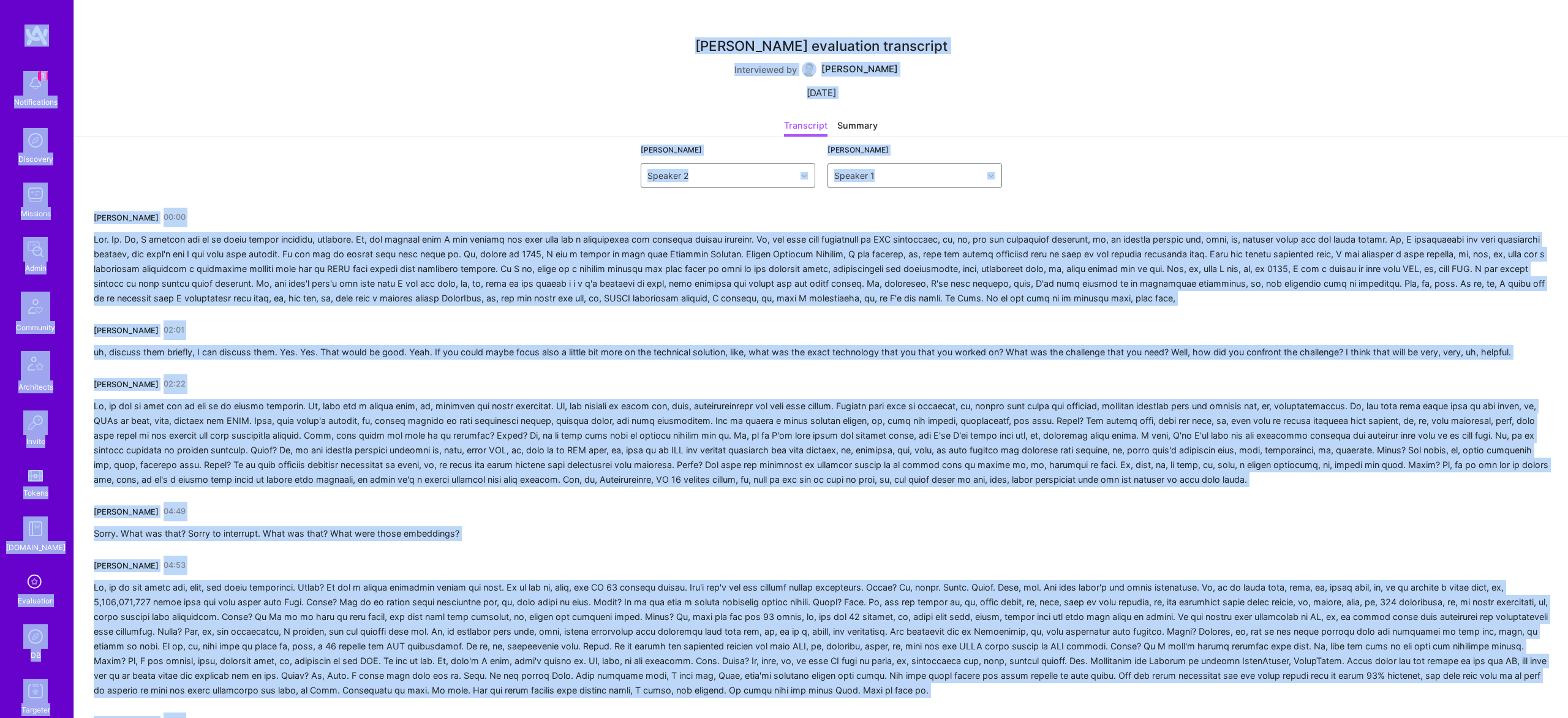
copy body "1 Notifications Discovery Missions Admin Community Architects Invite Tokens [DO…"
